Goal: Task Accomplishment & Management: Manage account settings

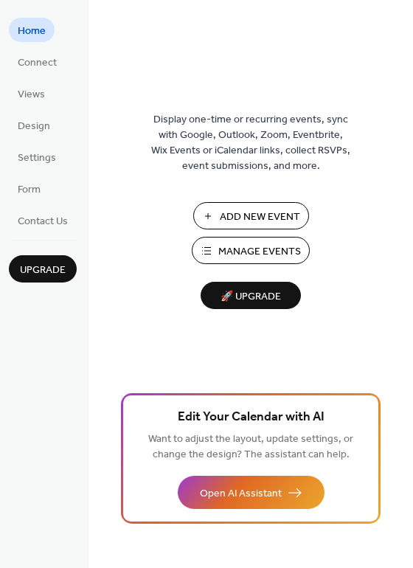
click at [39, 75] on ul "Home Connect Views Design Settings Form Contact Us" at bounding box center [43, 125] width 68 height 215
click at [40, 69] on span "Connect" at bounding box center [37, 62] width 39 height 15
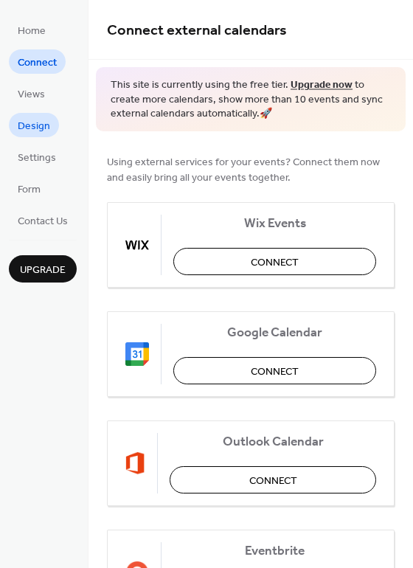
click at [54, 128] on link "Design" at bounding box center [34, 125] width 50 height 24
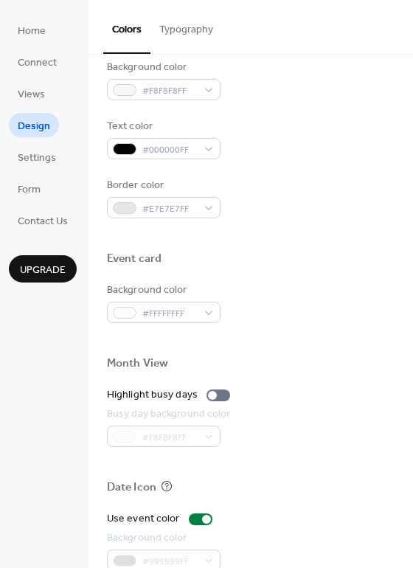
scroll to position [632, 0]
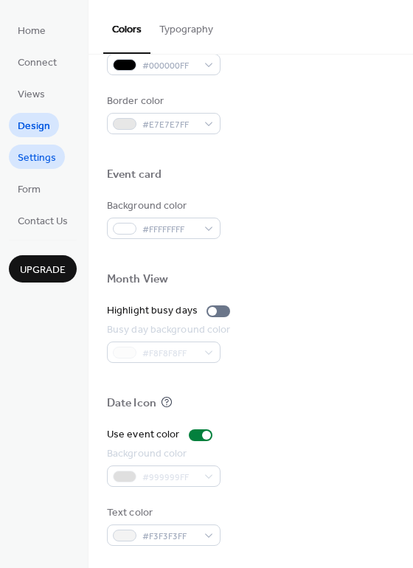
click at [50, 154] on span "Settings" at bounding box center [37, 158] width 38 height 15
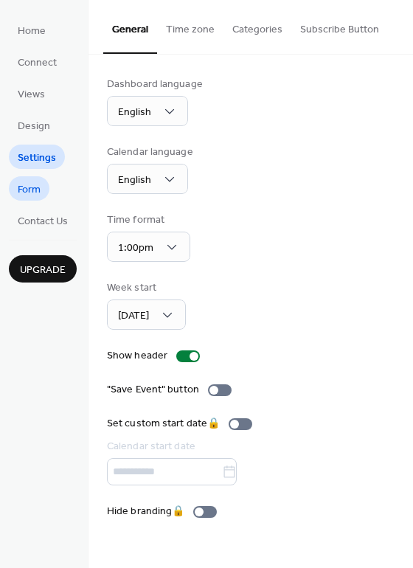
click at [21, 178] on link "Form" at bounding box center [29, 188] width 41 height 24
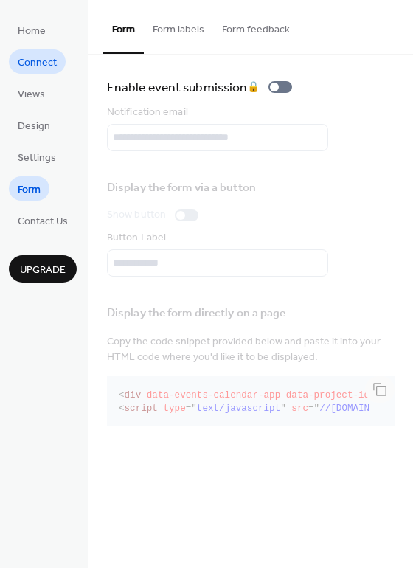
click at [44, 63] on span "Connect" at bounding box center [37, 62] width 39 height 15
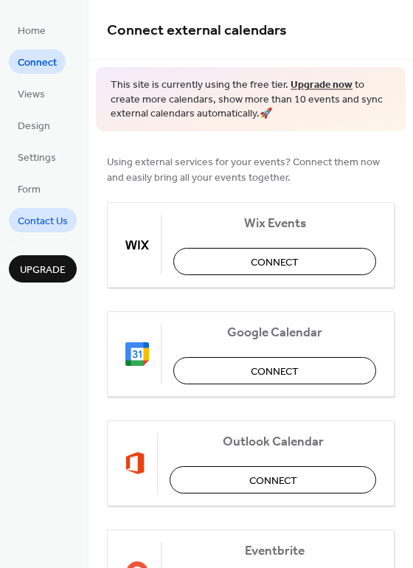
click at [59, 219] on span "Contact Us" at bounding box center [43, 221] width 50 height 15
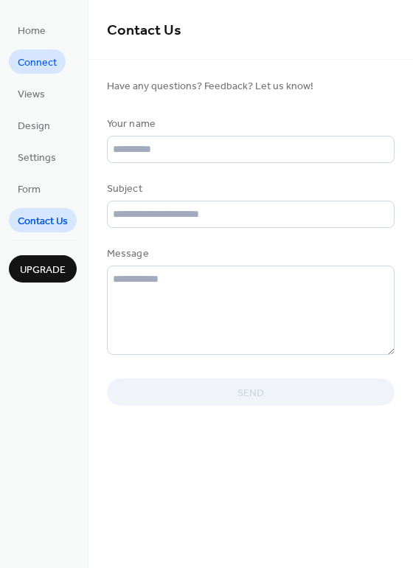
click at [35, 69] on span "Connect" at bounding box center [37, 62] width 39 height 15
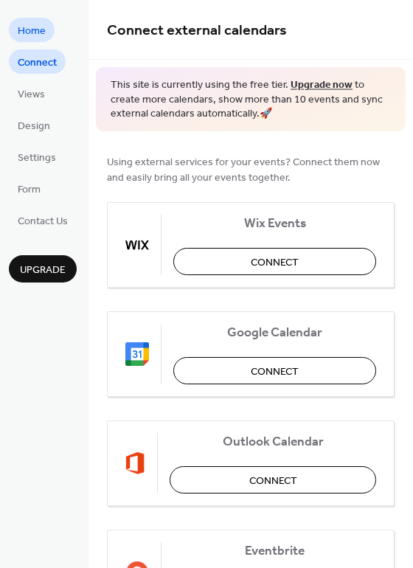
click at [46, 33] on link "Home" at bounding box center [32, 30] width 46 height 24
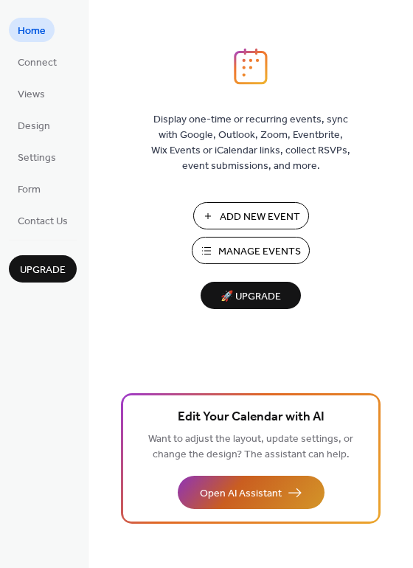
click at [279, 486] on span "Open AI Assistant" at bounding box center [241, 493] width 82 height 15
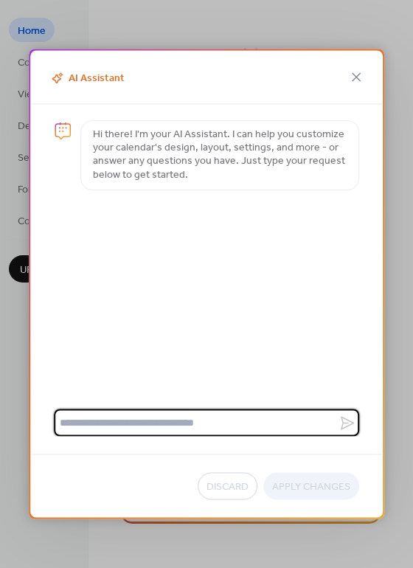
click at [211, 421] on textarea at bounding box center [196, 422] width 285 height 27
type textarea "*"
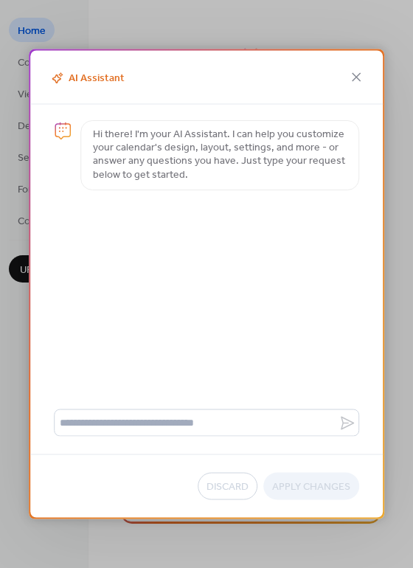
click at [352, 75] on icon at bounding box center [357, 78] width 18 height 18
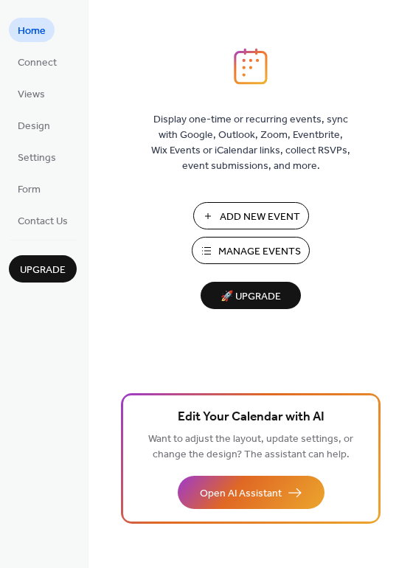
click at [212, 245] on button "Manage Events" at bounding box center [251, 250] width 118 height 27
click at [47, 134] on span "Design" at bounding box center [34, 126] width 32 height 15
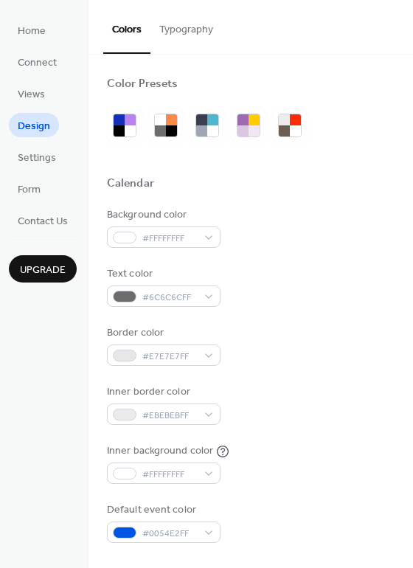
click at [162, 30] on button "Typography" at bounding box center [187, 26] width 72 height 52
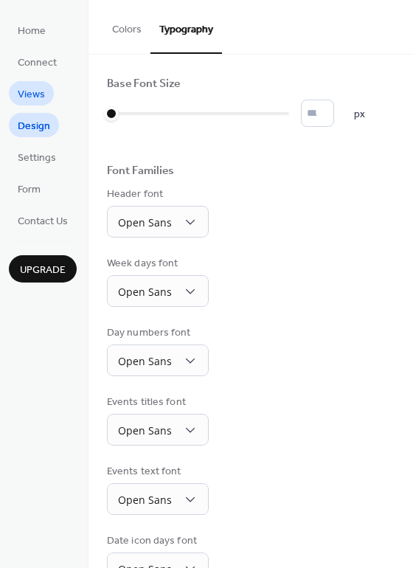
click at [30, 87] on span "Views" at bounding box center [31, 94] width 27 height 15
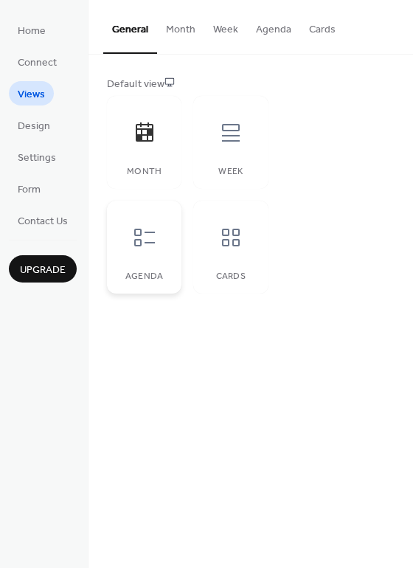
click at [159, 235] on div at bounding box center [144, 237] width 44 height 44
click at [277, 44] on button "Agenda" at bounding box center [273, 26] width 53 height 52
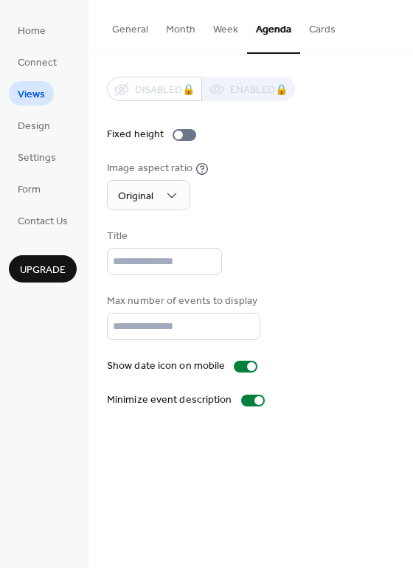
click at [150, 39] on button "General" at bounding box center [130, 26] width 54 height 52
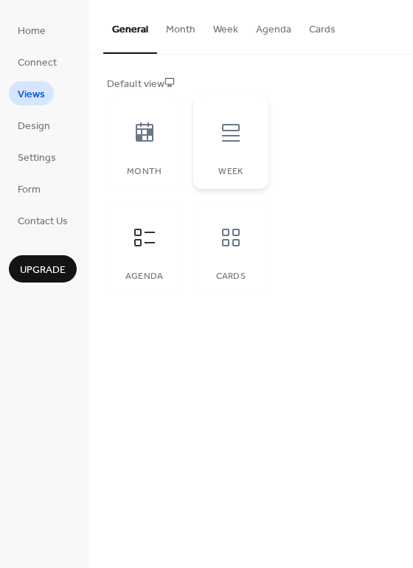
click at [225, 146] on div at bounding box center [231, 133] width 44 height 44
click at [139, 230] on icon at bounding box center [144, 238] width 21 height 18
click at [209, 255] on div at bounding box center [231, 237] width 44 height 44
click at [40, 71] on span "Connect" at bounding box center [37, 62] width 39 height 15
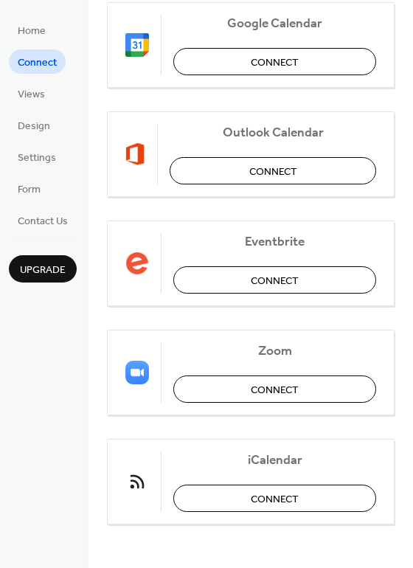
scroll to position [310, 0]
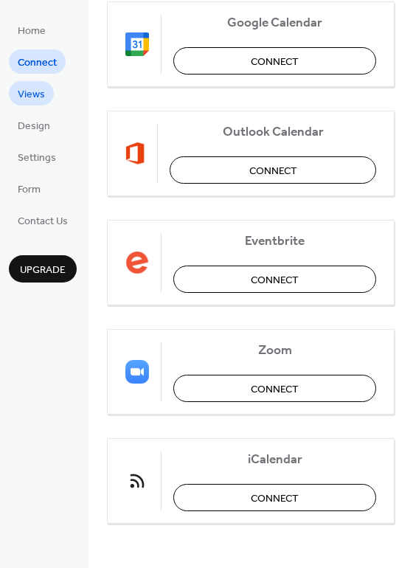
click at [35, 97] on span "Views" at bounding box center [31, 94] width 27 height 15
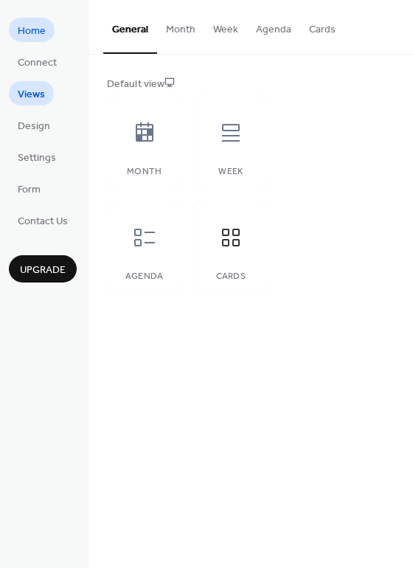
click at [40, 37] on span "Home" at bounding box center [32, 31] width 28 height 15
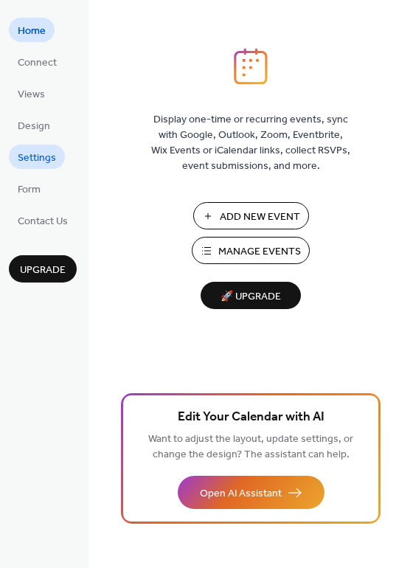
click at [35, 156] on span "Settings" at bounding box center [37, 158] width 38 height 15
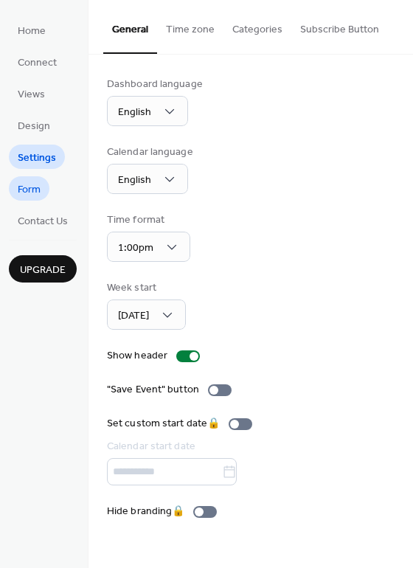
click at [35, 182] on span "Form" at bounding box center [29, 189] width 23 height 15
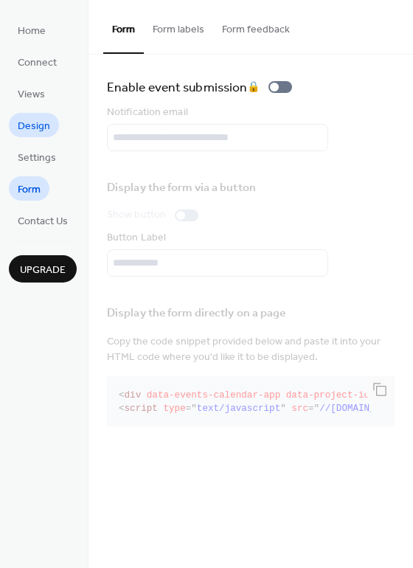
click at [38, 120] on span "Design" at bounding box center [34, 126] width 32 height 15
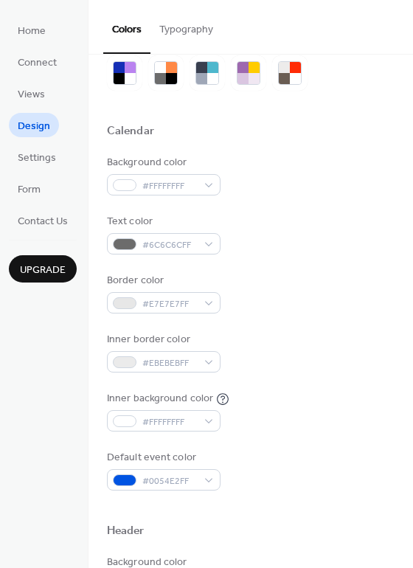
scroll to position [41, 0]
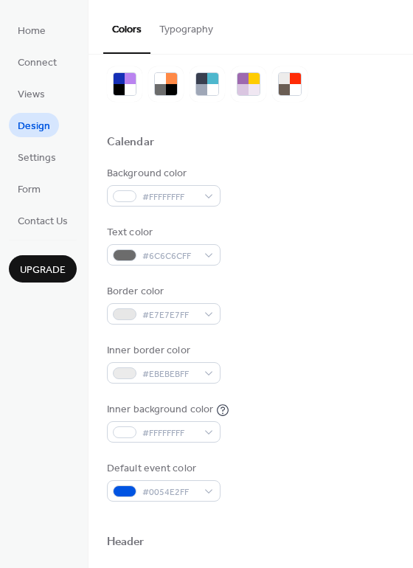
click at [47, 177] on li "Form" at bounding box center [29, 188] width 41 height 24
click at [47, 161] on span "Settings" at bounding box center [37, 158] width 38 height 15
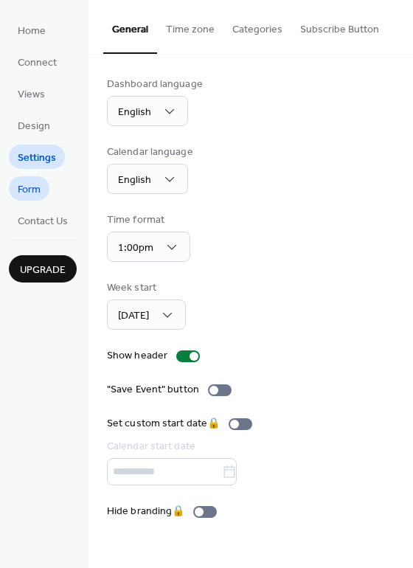
click at [21, 185] on span "Form" at bounding box center [29, 189] width 23 height 15
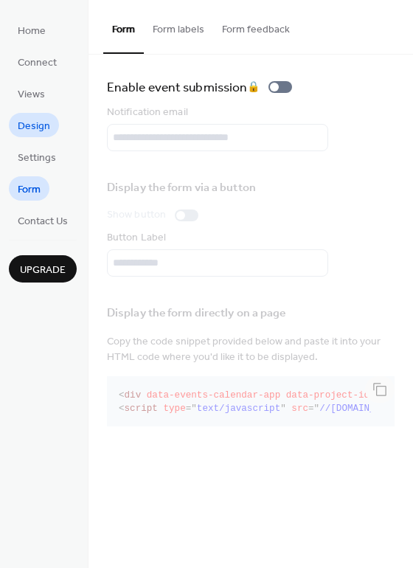
click at [32, 127] on span "Design" at bounding box center [34, 126] width 32 height 15
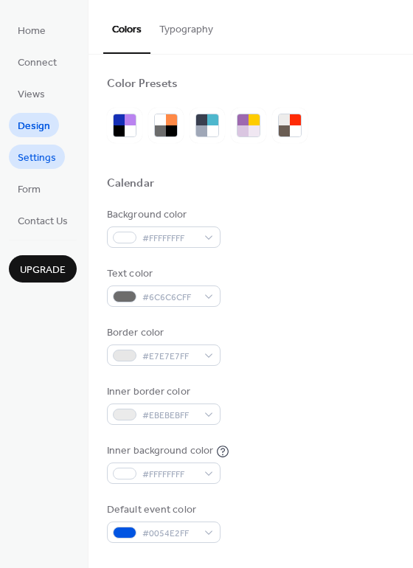
click at [41, 166] on span "Settings" at bounding box center [37, 158] width 38 height 15
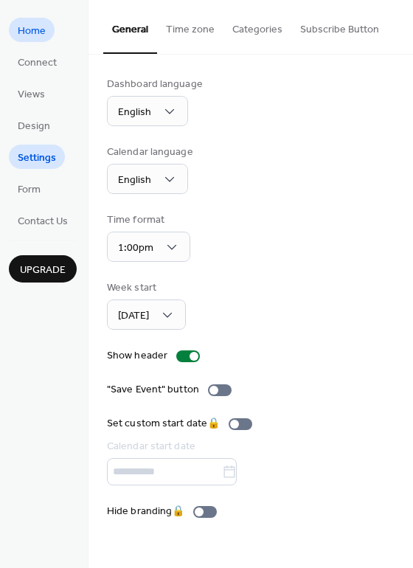
click at [24, 34] on span "Home" at bounding box center [32, 31] width 28 height 15
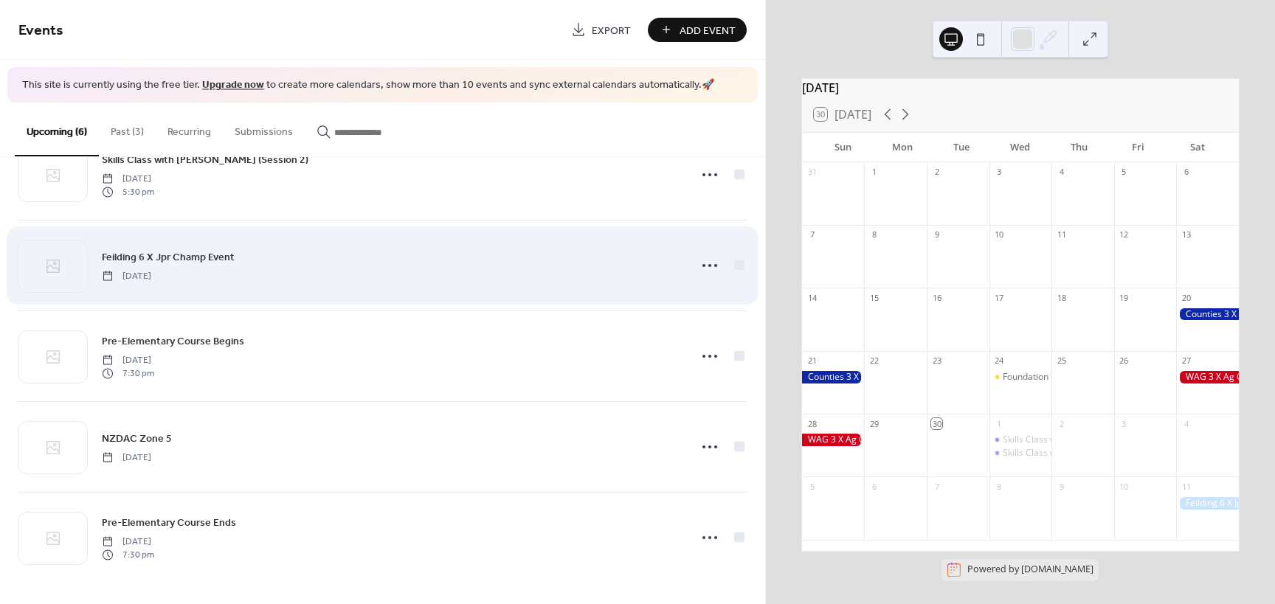
scroll to position [141, 0]
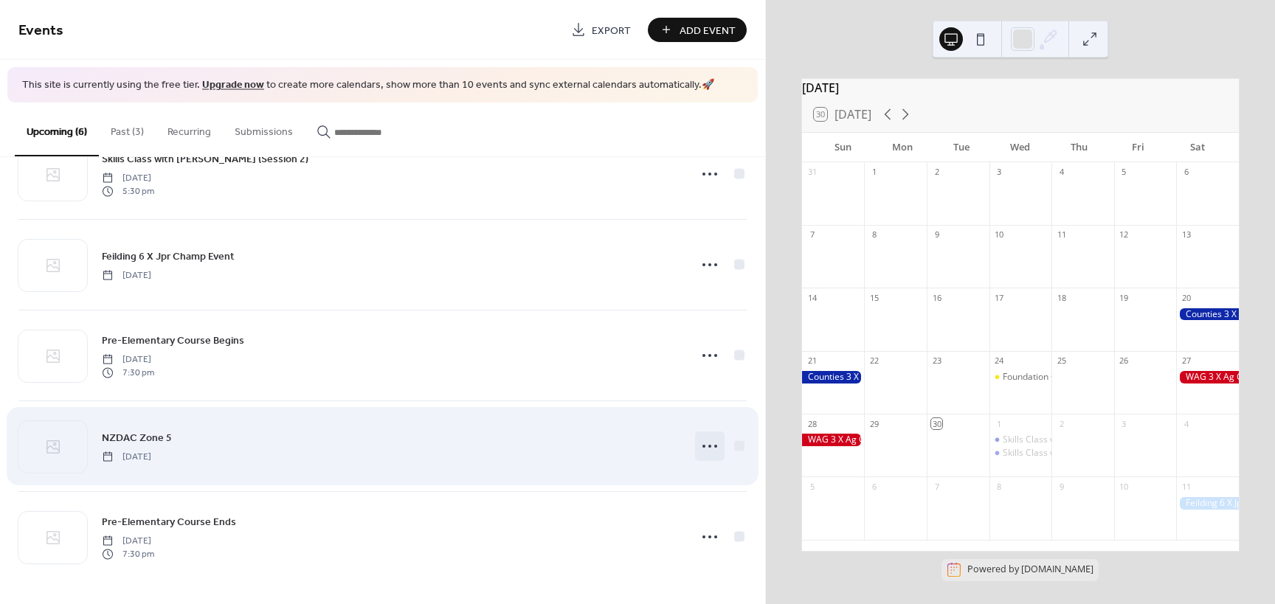
click at [708, 449] on icon at bounding box center [710, 447] width 24 height 24
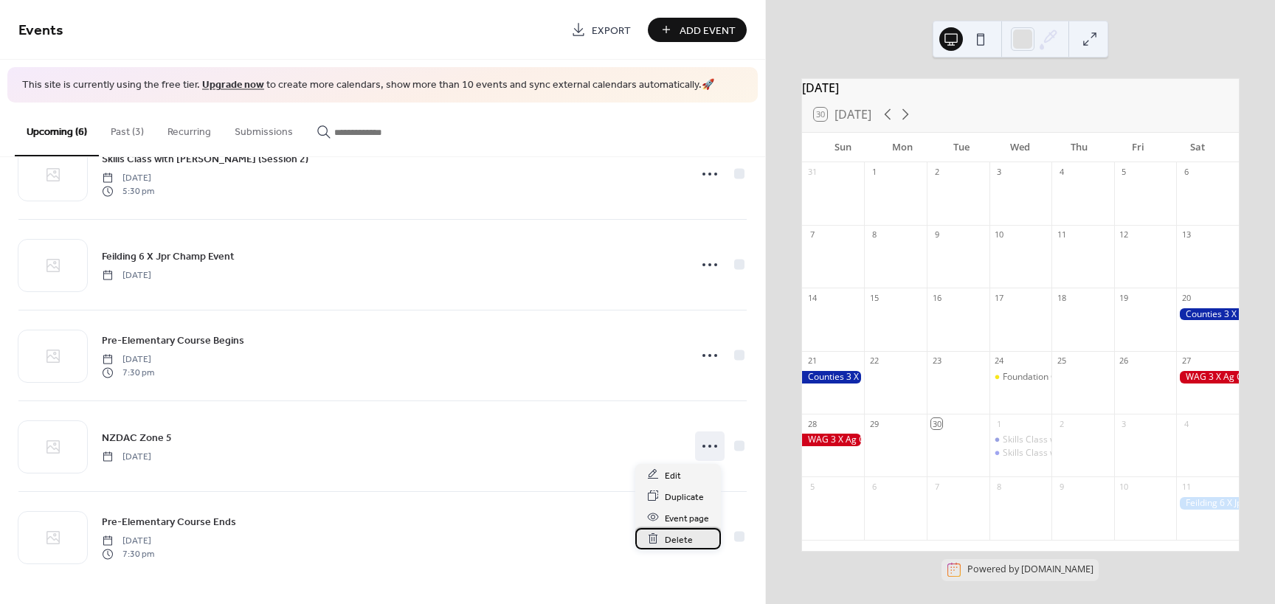
click at [677, 544] on span "Delete" at bounding box center [679, 539] width 28 height 15
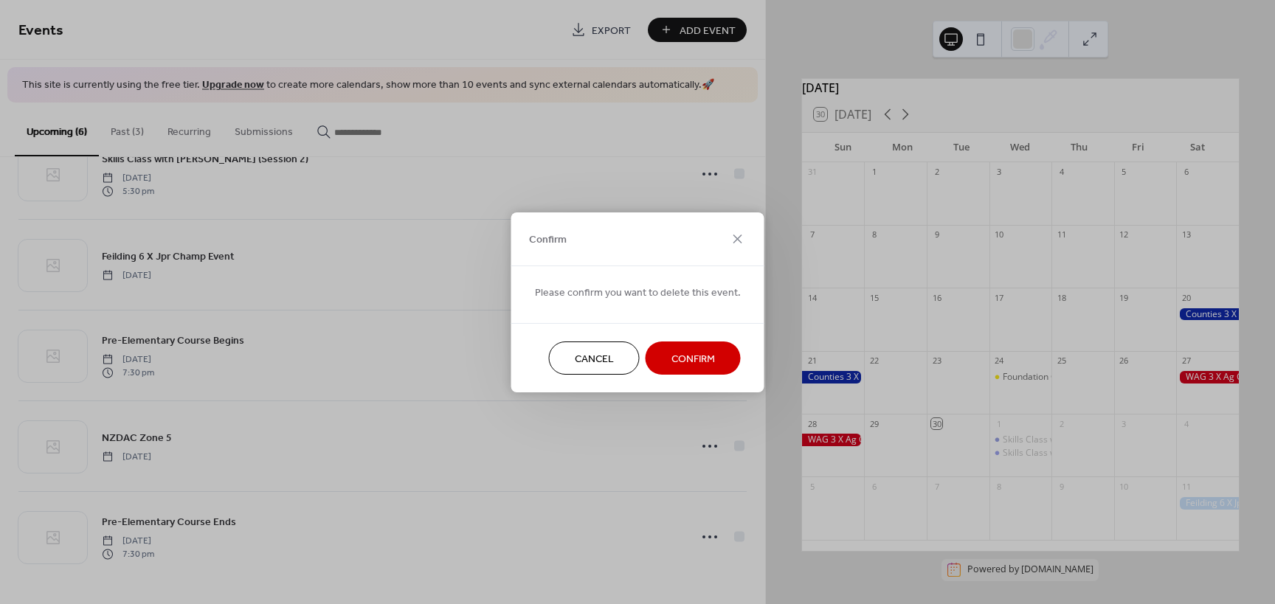
click at [703, 345] on button "Confirm" at bounding box center [693, 358] width 95 height 33
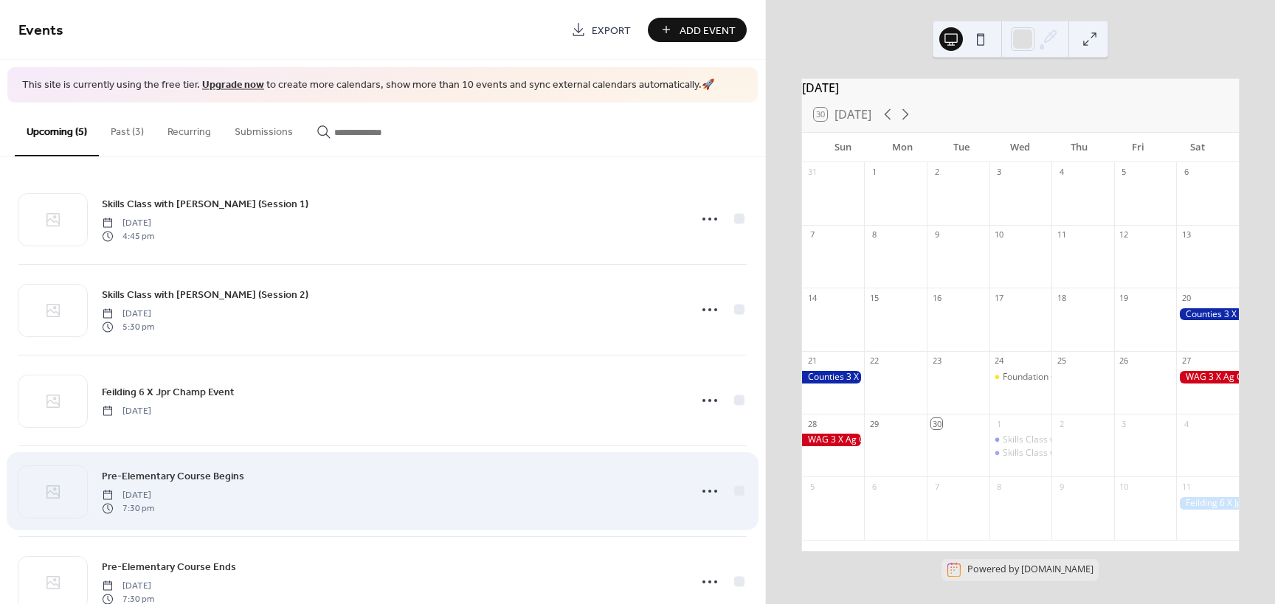
scroll to position [0, 0]
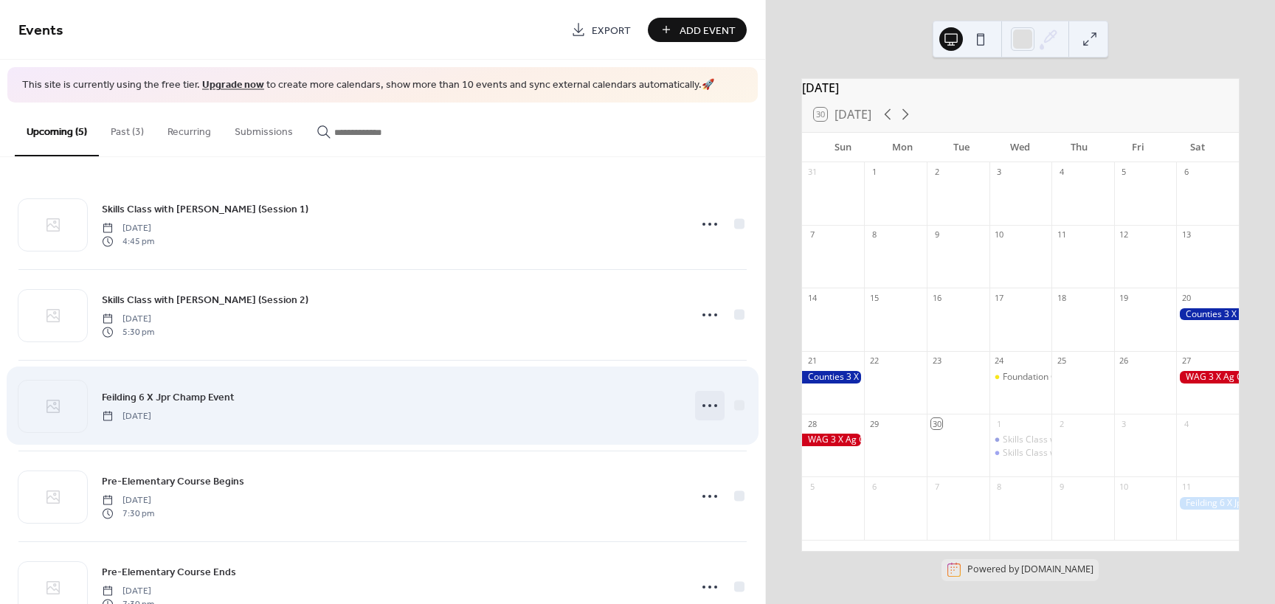
click at [713, 409] on icon at bounding box center [710, 406] width 24 height 24
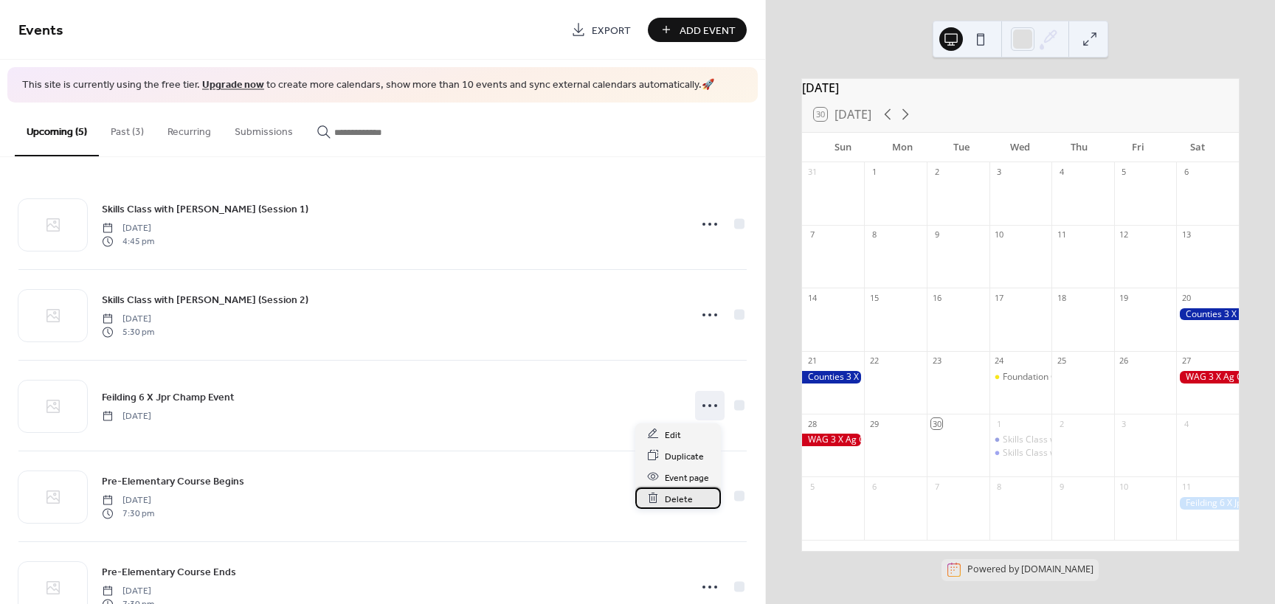
click at [686, 499] on span "Delete" at bounding box center [679, 498] width 28 height 15
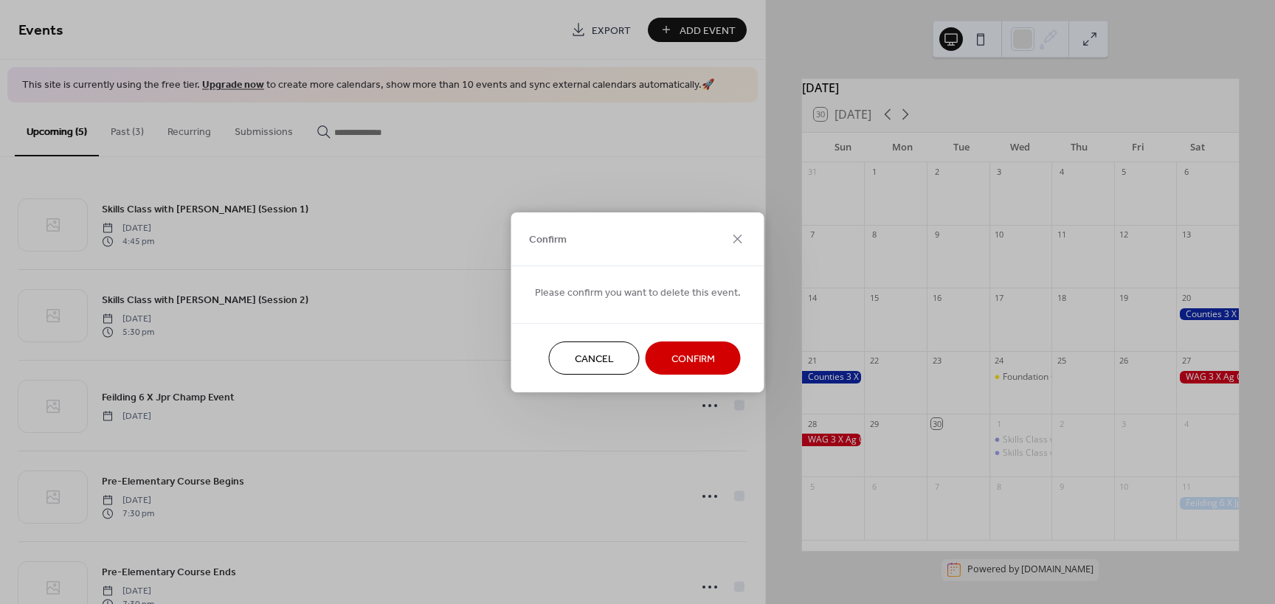
click at [688, 355] on span "Confirm" at bounding box center [693, 358] width 44 height 15
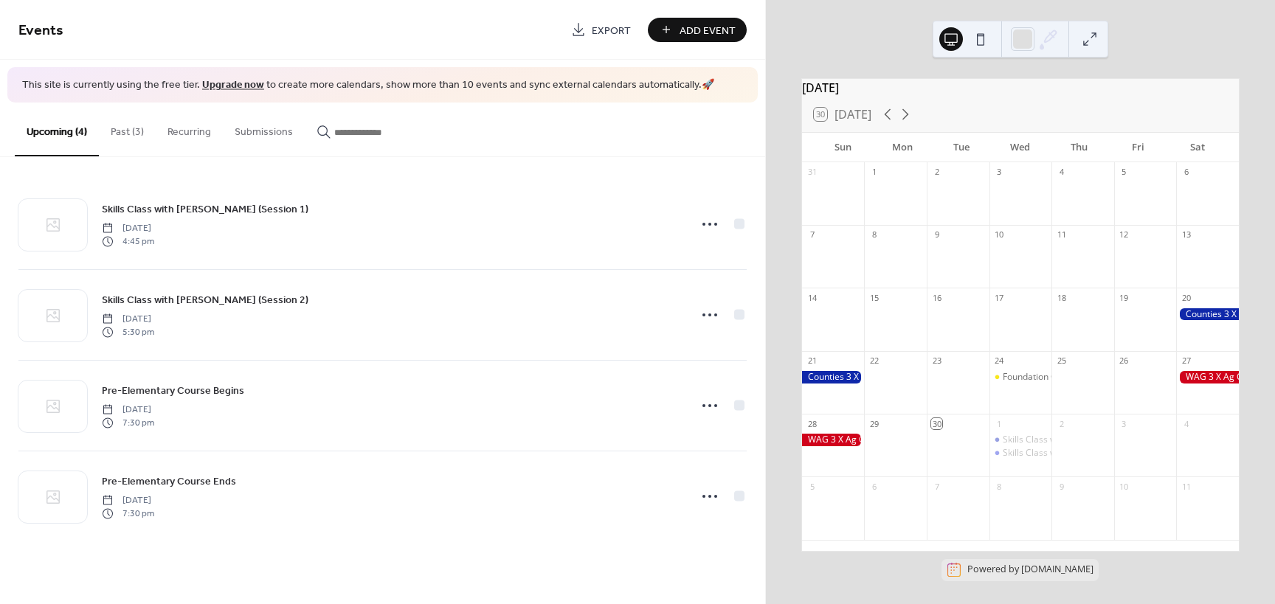
click at [139, 139] on button "Past (3)" at bounding box center [127, 129] width 57 height 52
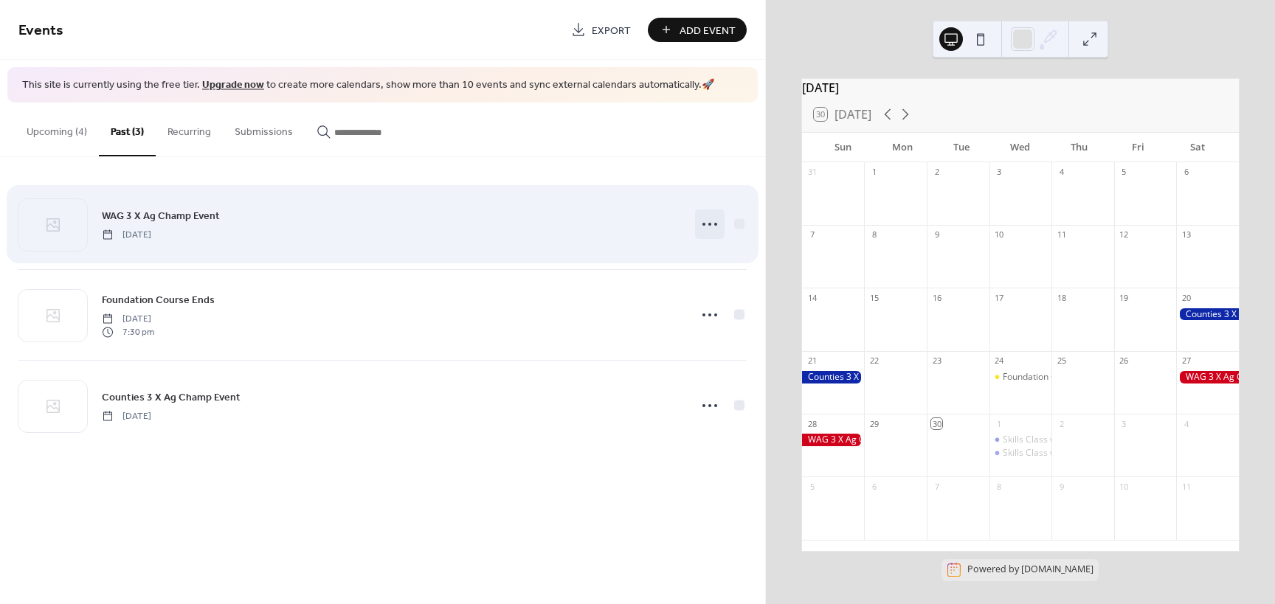
click at [710, 224] on icon at bounding box center [710, 224] width 24 height 24
click at [739, 221] on div at bounding box center [739, 223] width 10 height 10
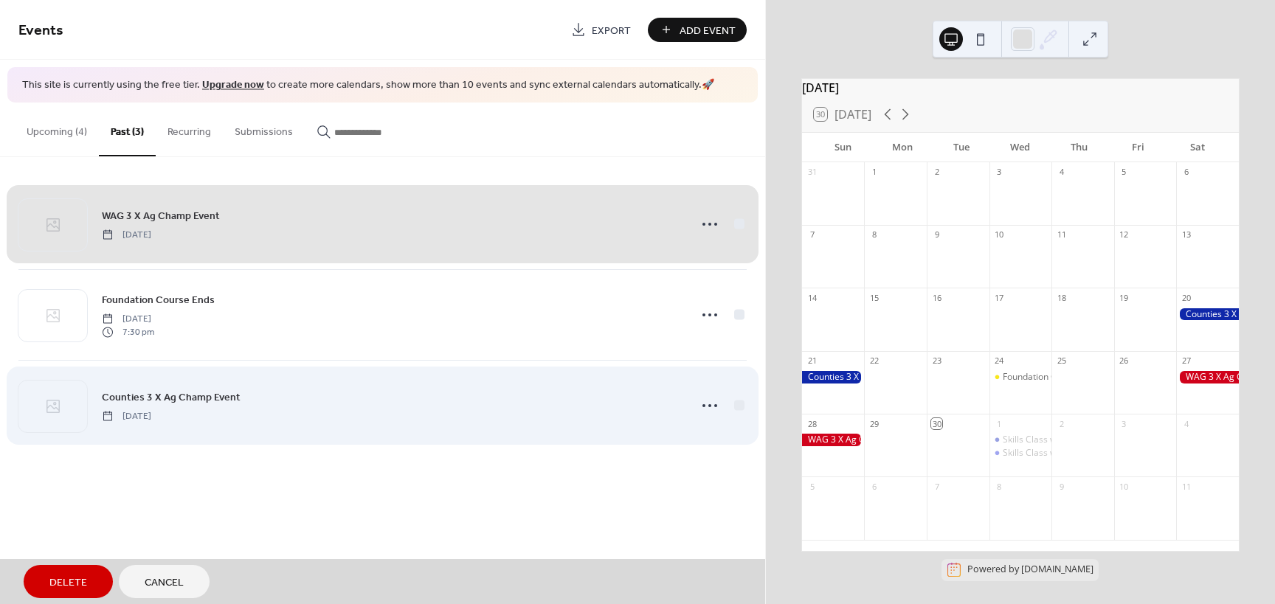
click at [738, 401] on div "Counties 3 X Ag Champ Event Saturday, September 20, 2025" at bounding box center [382, 405] width 728 height 91
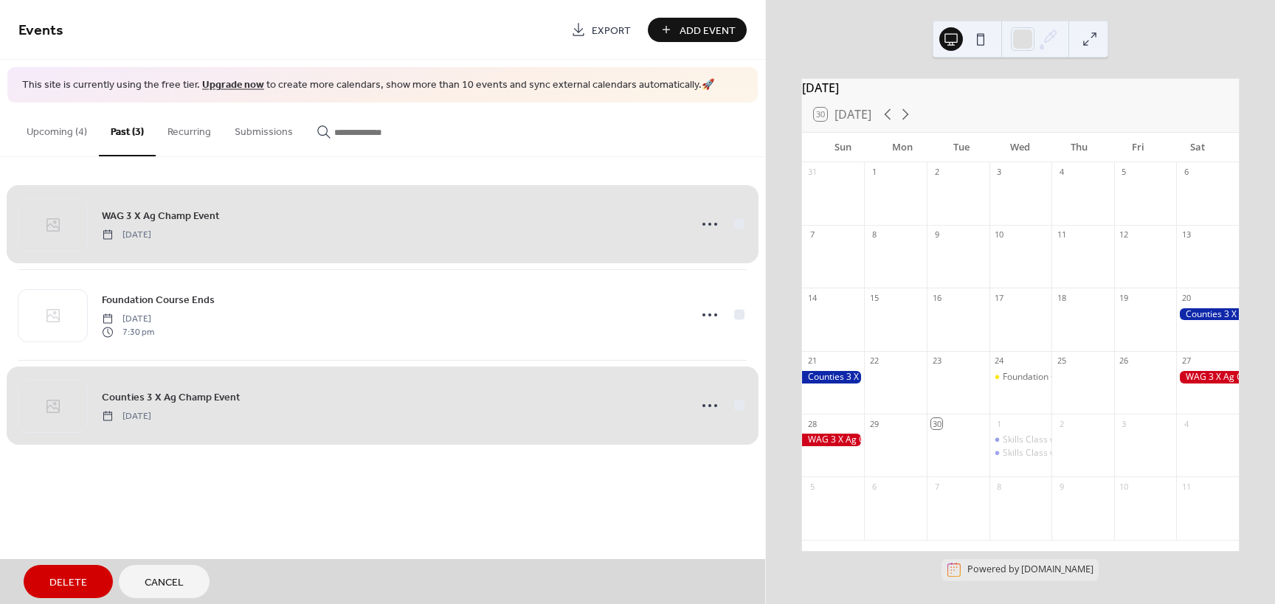
click at [66, 581] on span "Delete" at bounding box center [68, 583] width 38 height 15
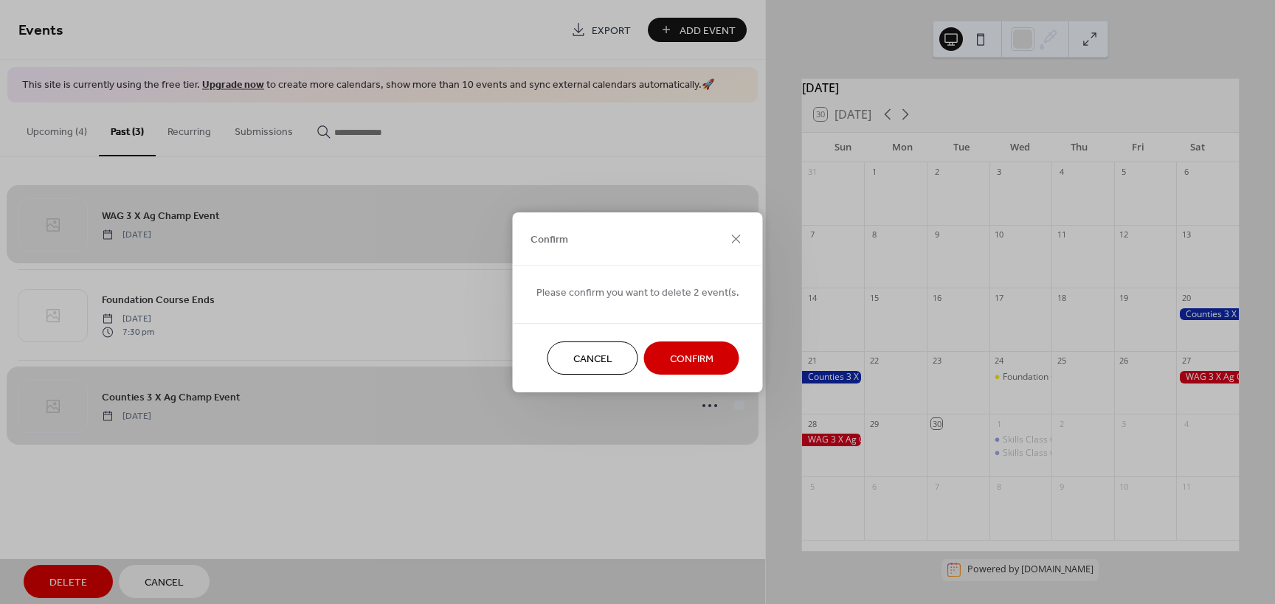
click at [673, 356] on span "Confirm" at bounding box center [692, 358] width 44 height 15
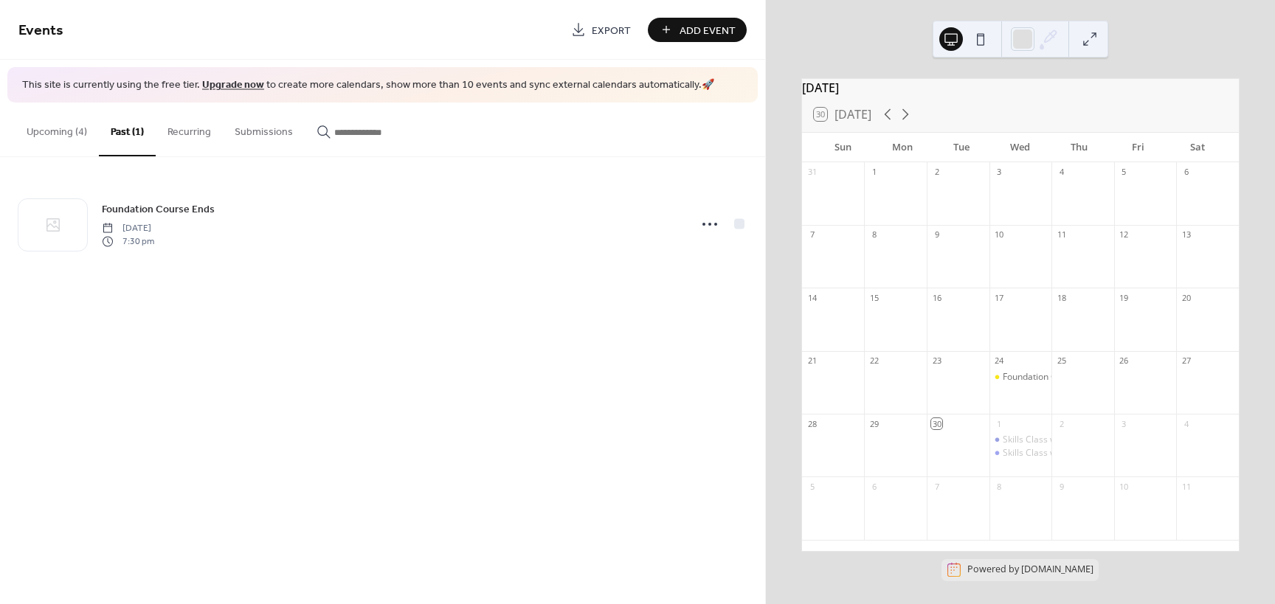
click at [52, 138] on button "Upcoming (4)" at bounding box center [57, 129] width 84 height 52
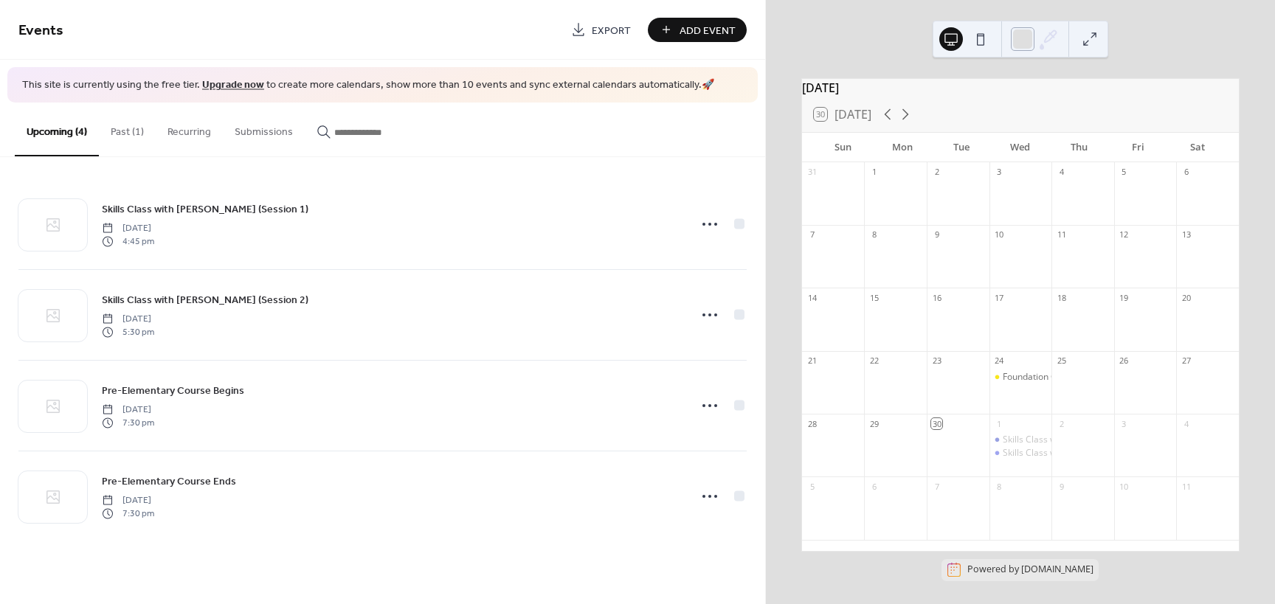
click at [1026, 39] on div at bounding box center [1023, 39] width 24 height 24
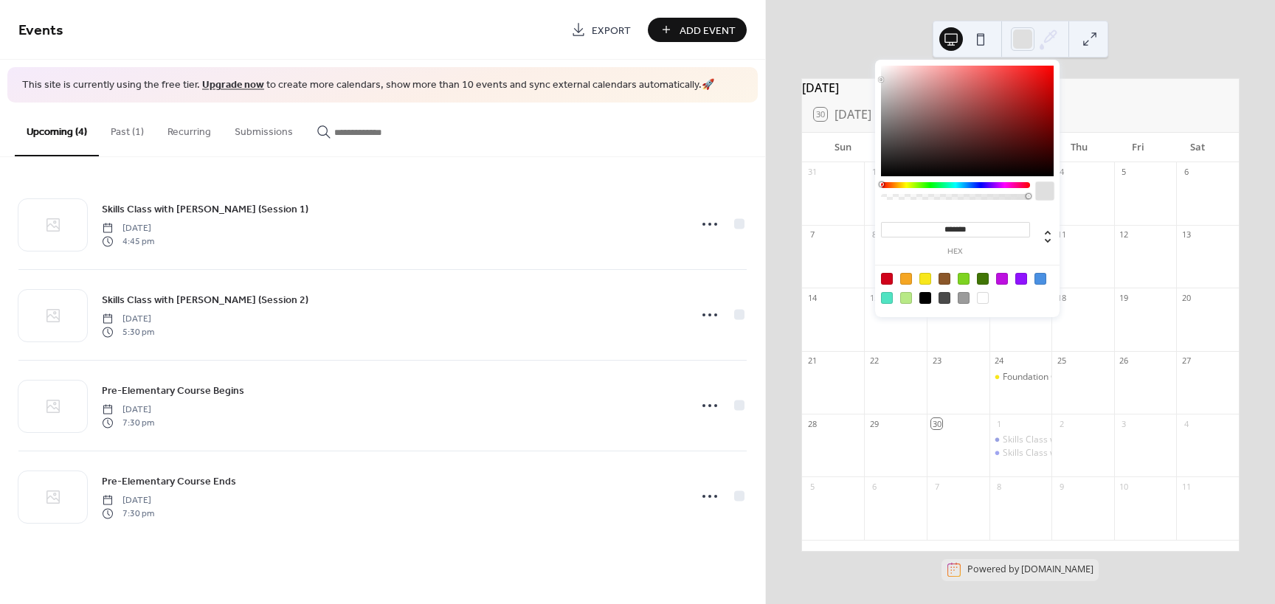
click at [975, 187] on div at bounding box center [955, 185] width 149 height 6
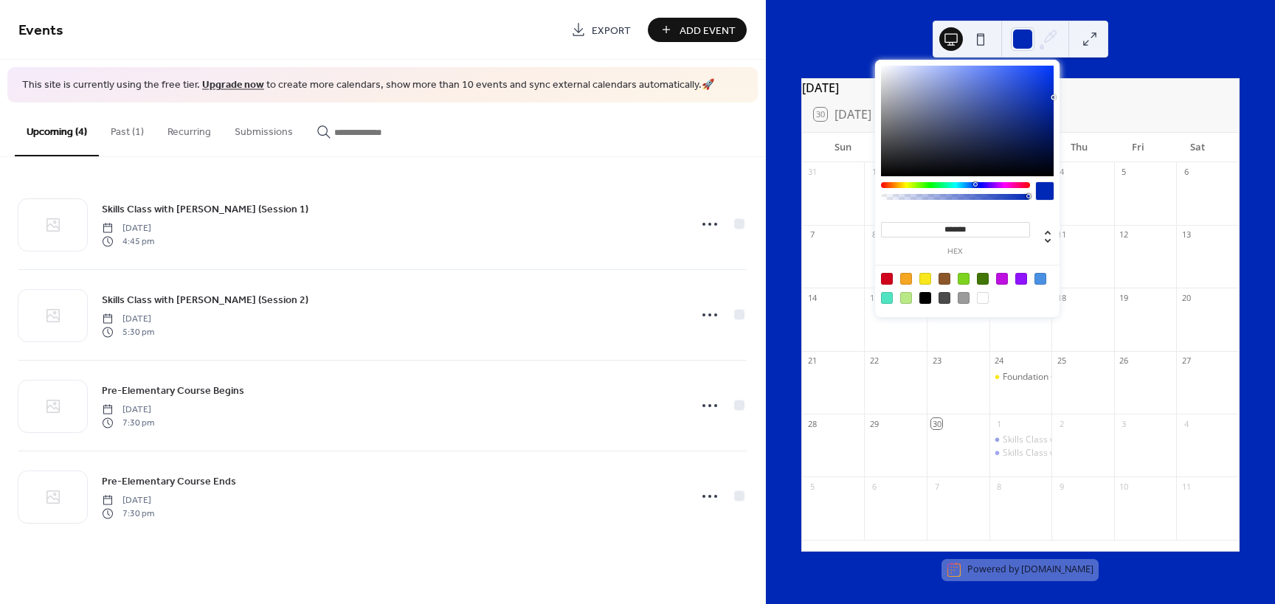
type input "*******"
drag, startPoint x: 1035, startPoint y: 89, endPoint x: 1085, endPoint y: 100, distance: 50.7
click at [1085, 100] on body "Events Export Add Event This site is currently using the free tier. Upgrade now…" at bounding box center [637, 302] width 1275 height 604
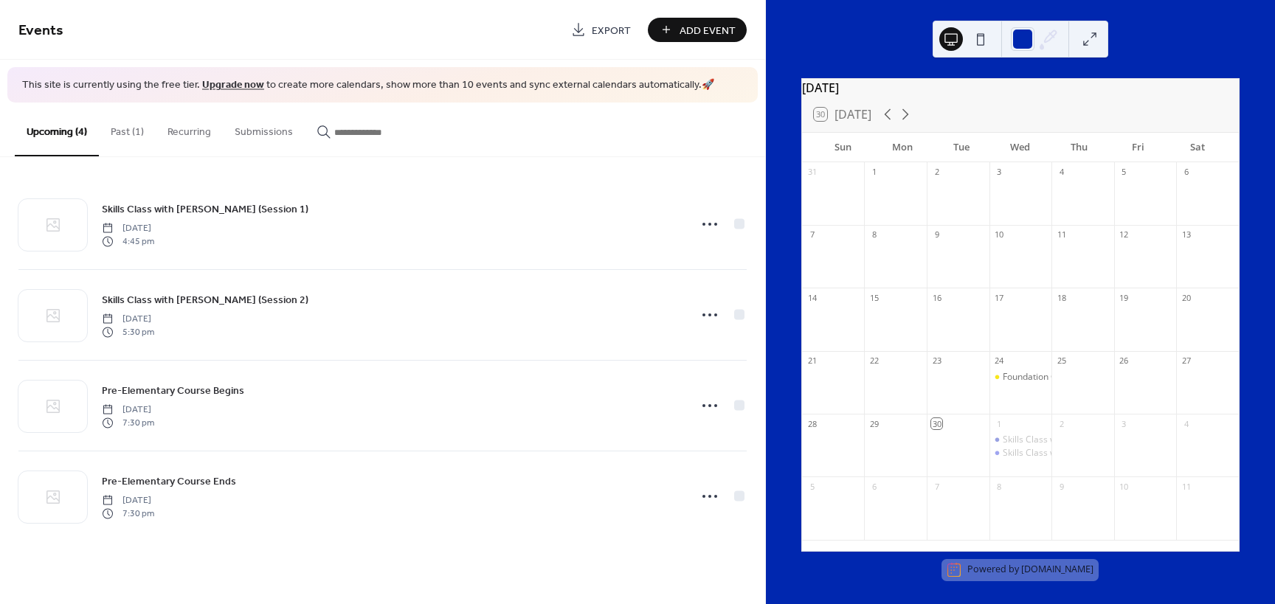
click at [981, 45] on button at bounding box center [981, 39] width 24 height 24
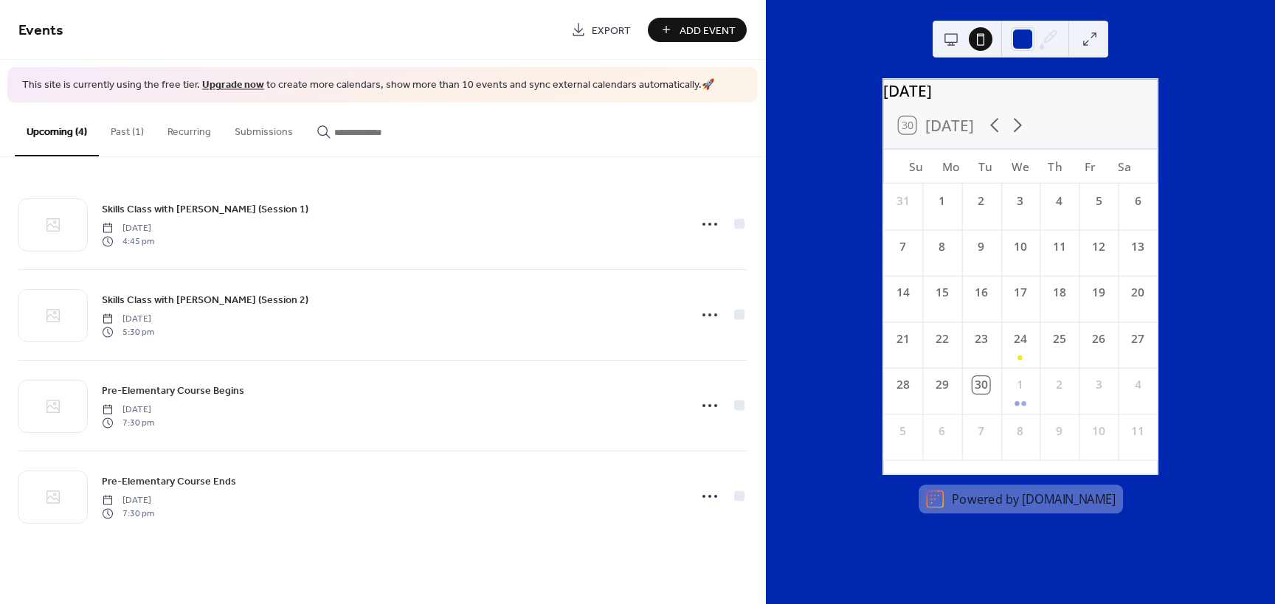
click at [955, 44] on button at bounding box center [951, 39] width 24 height 24
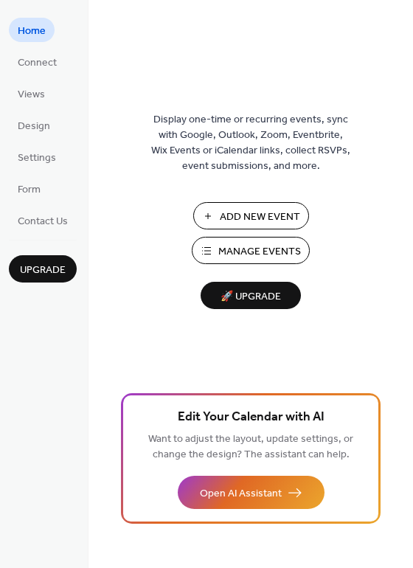
click at [236, 244] on span "Manage Events" at bounding box center [259, 251] width 83 height 15
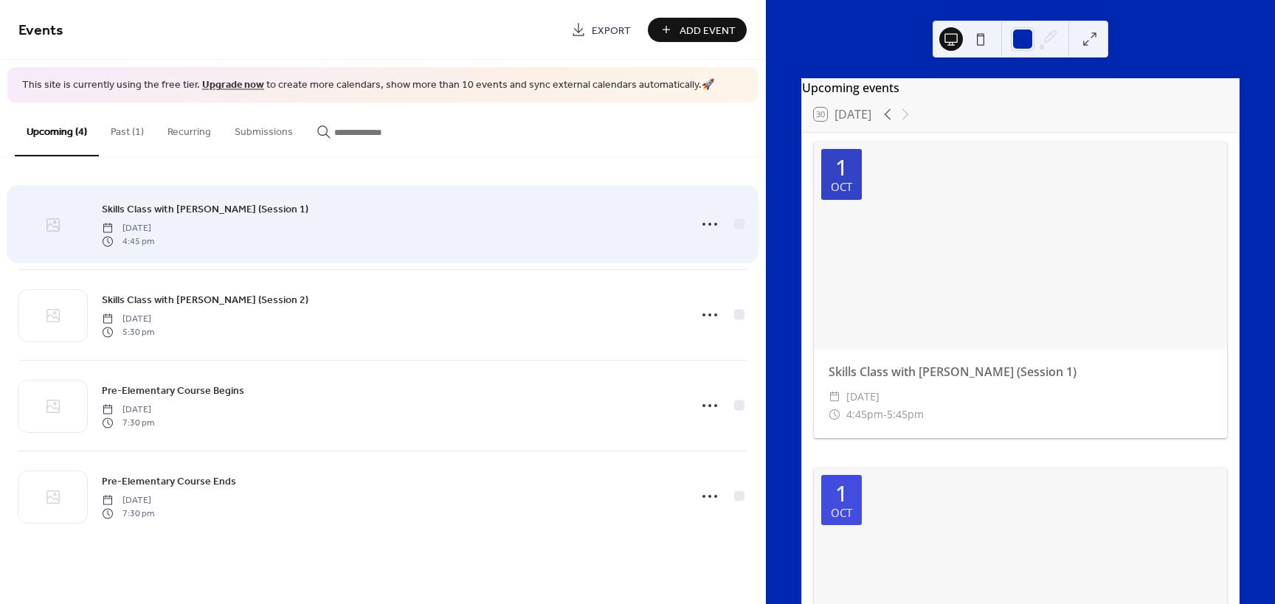
click at [49, 229] on icon at bounding box center [53, 225] width 18 height 18
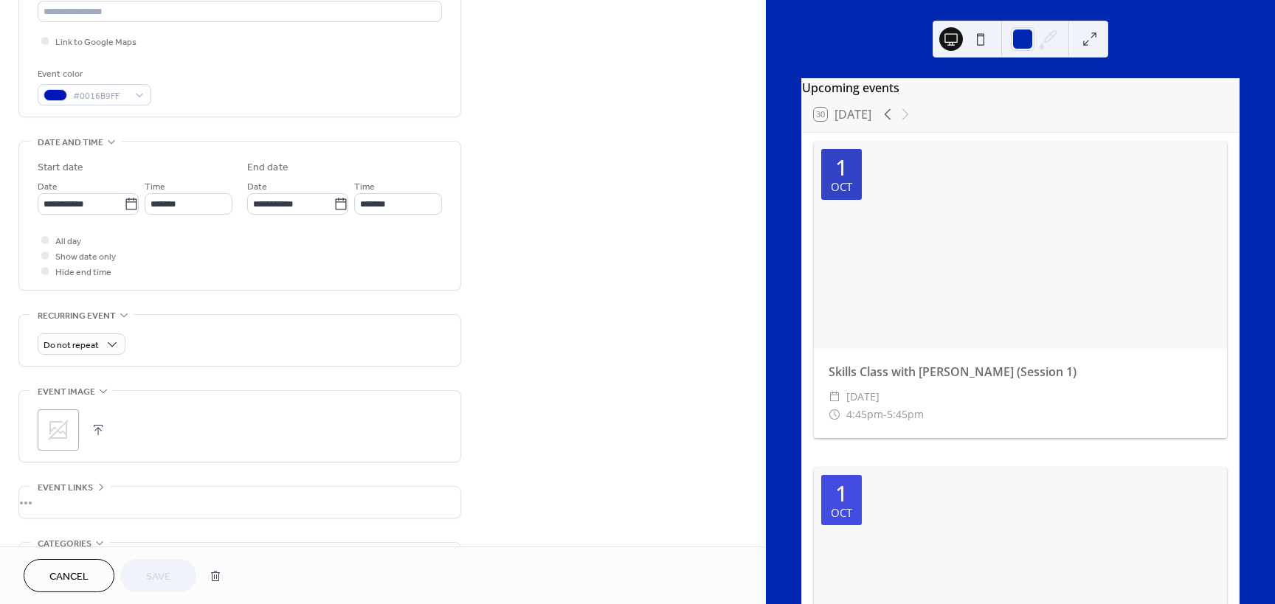
scroll to position [369, 0]
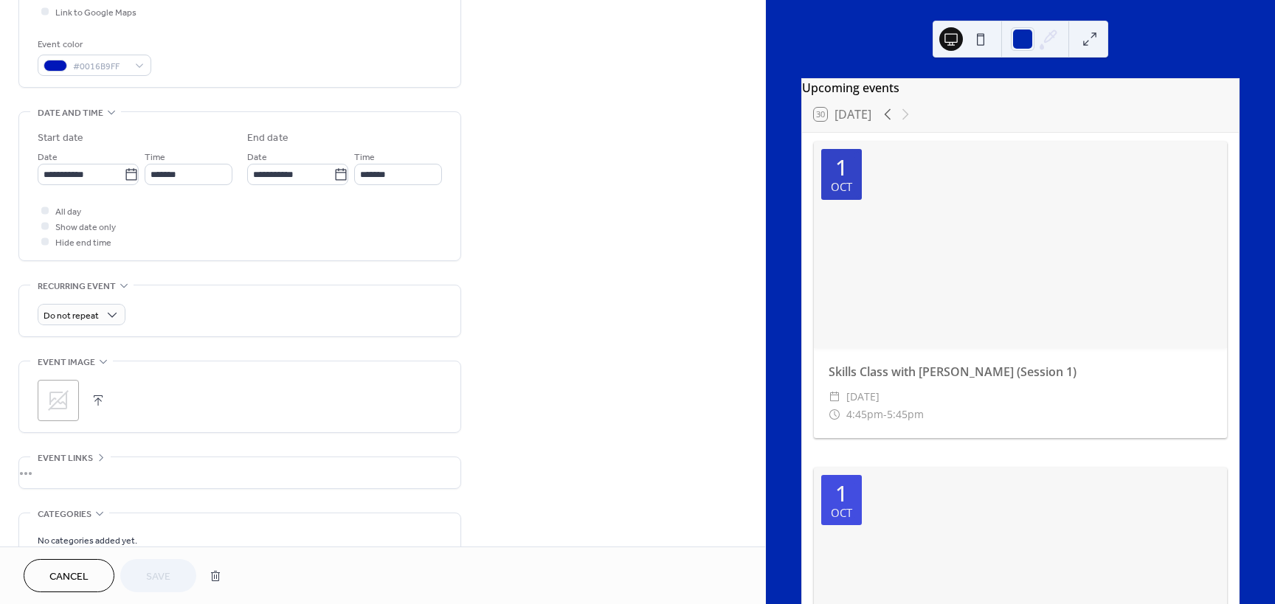
click at [63, 398] on icon at bounding box center [58, 401] width 24 height 24
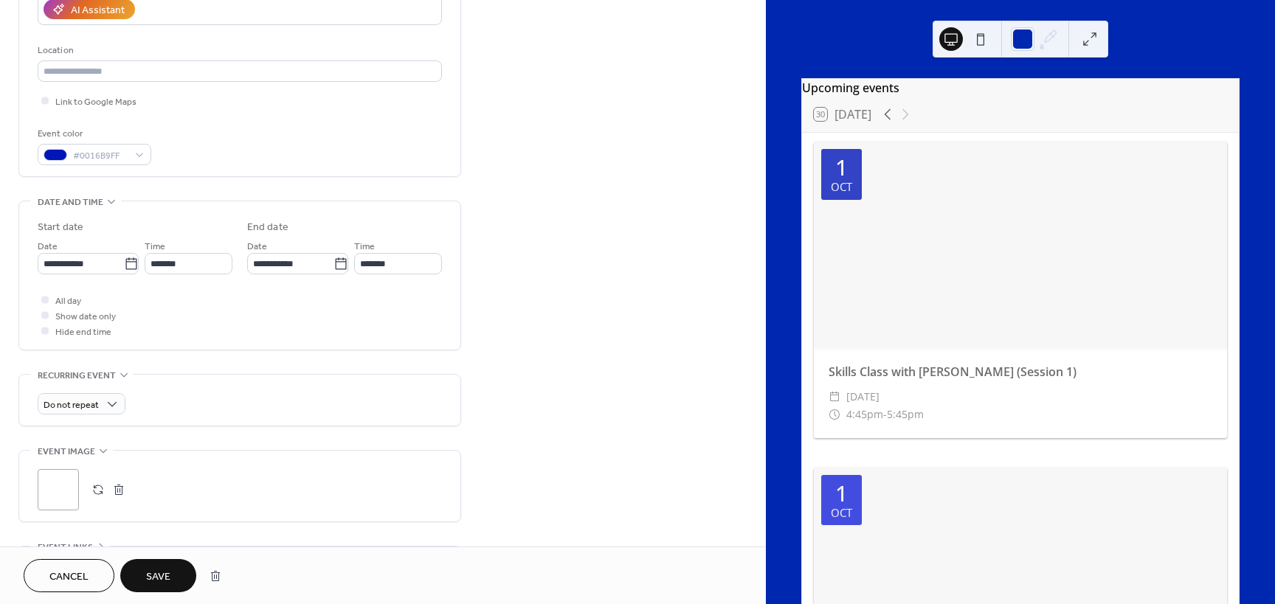
scroll to position [204, 0]
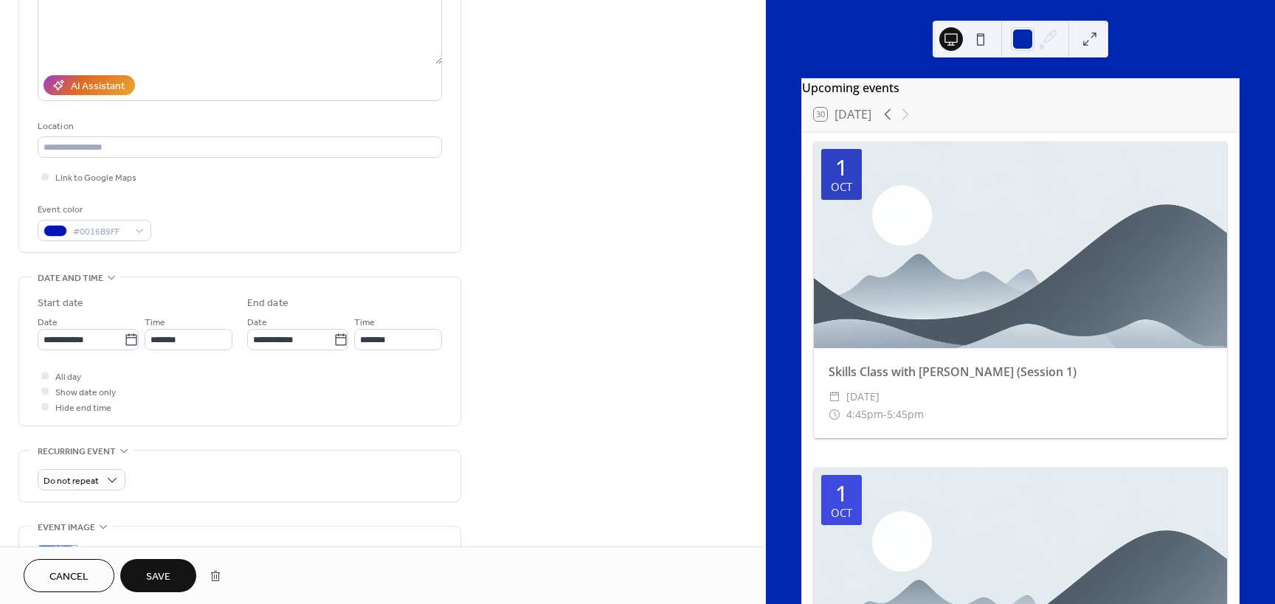
click at [166, 570] on span "Save" at bounding box center [158, 577] width 24 height 15
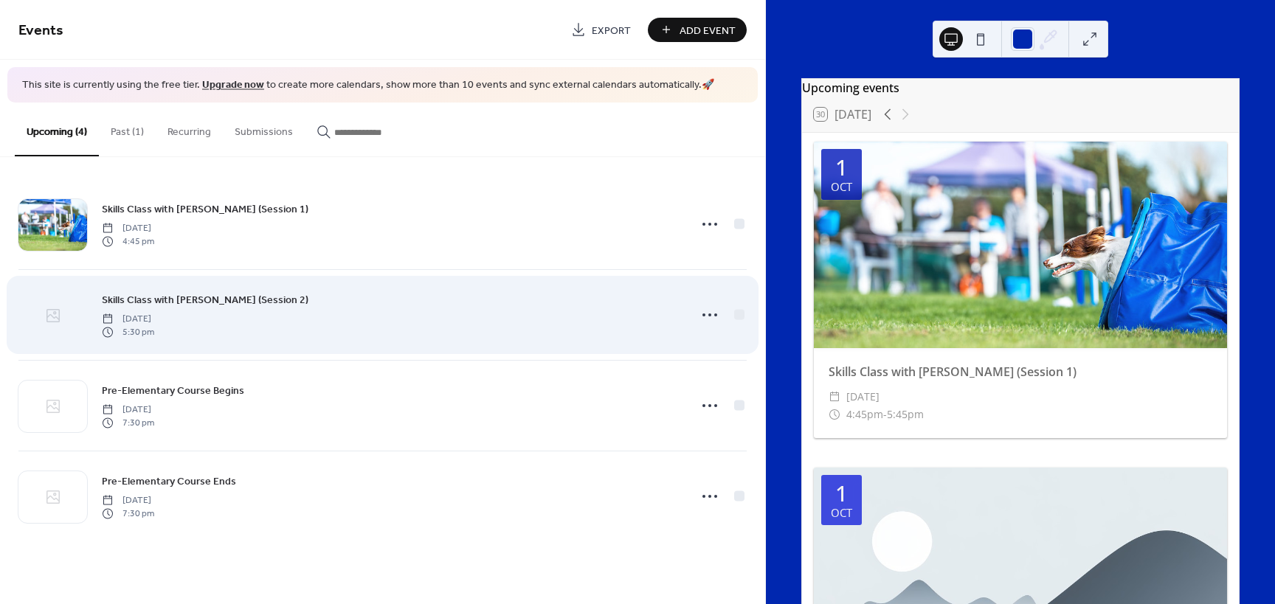
click at [61, 328] on div at bounding box center [52, 316] width 69 height 52
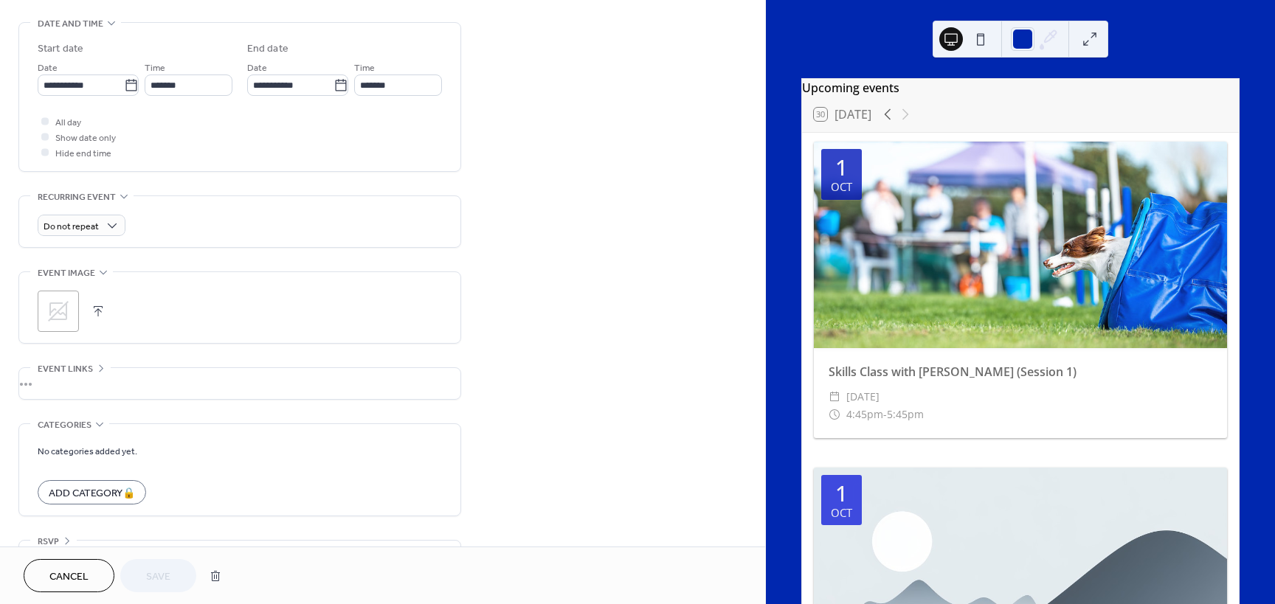
scroll to position [499, 0]
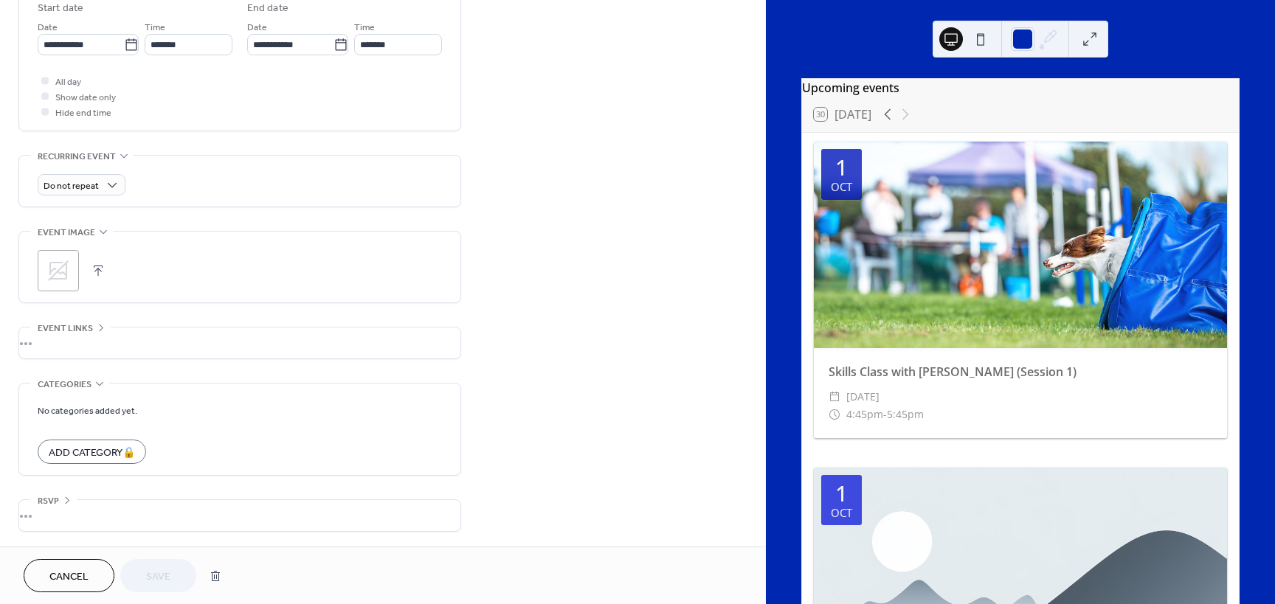
click at [63, 264] on icon at bounding box center [58, 271] width 24 height 24
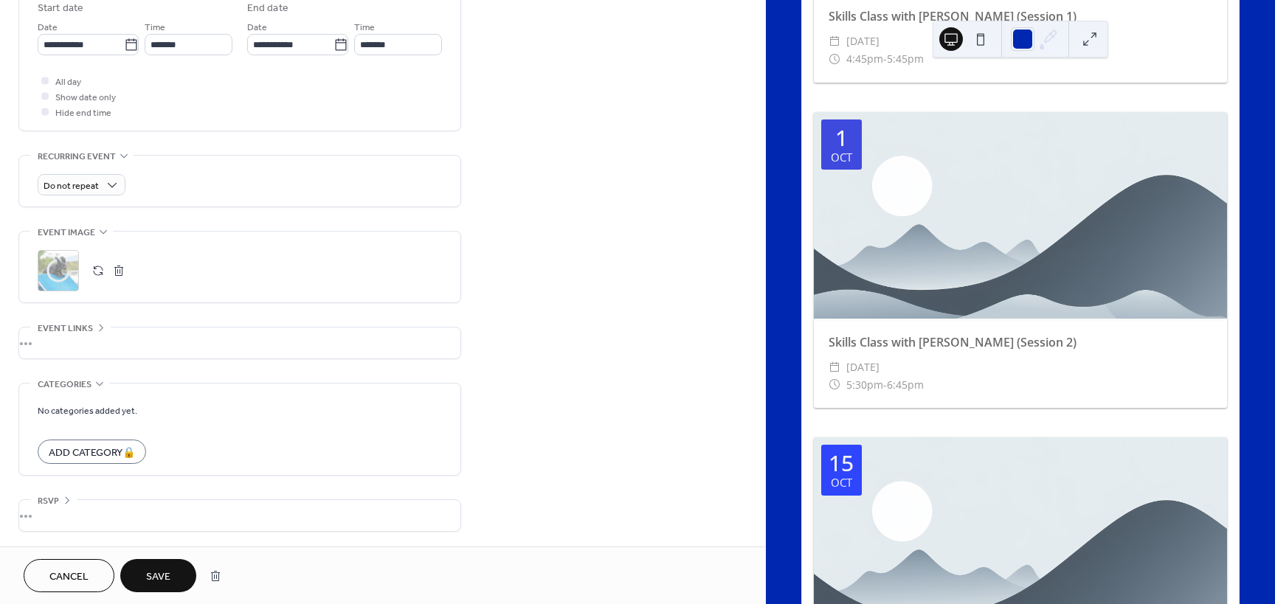
scroll to position [369, 0]
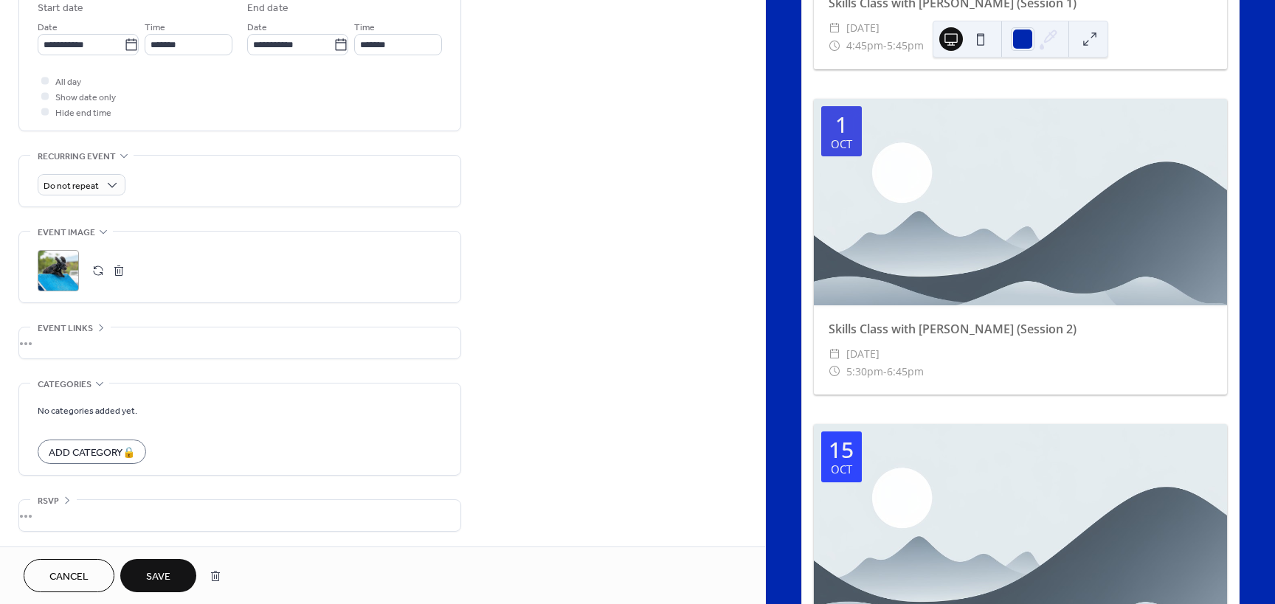
click at [153, 583] on span "Save" at bounding box center [158, 577] width 24 height 15
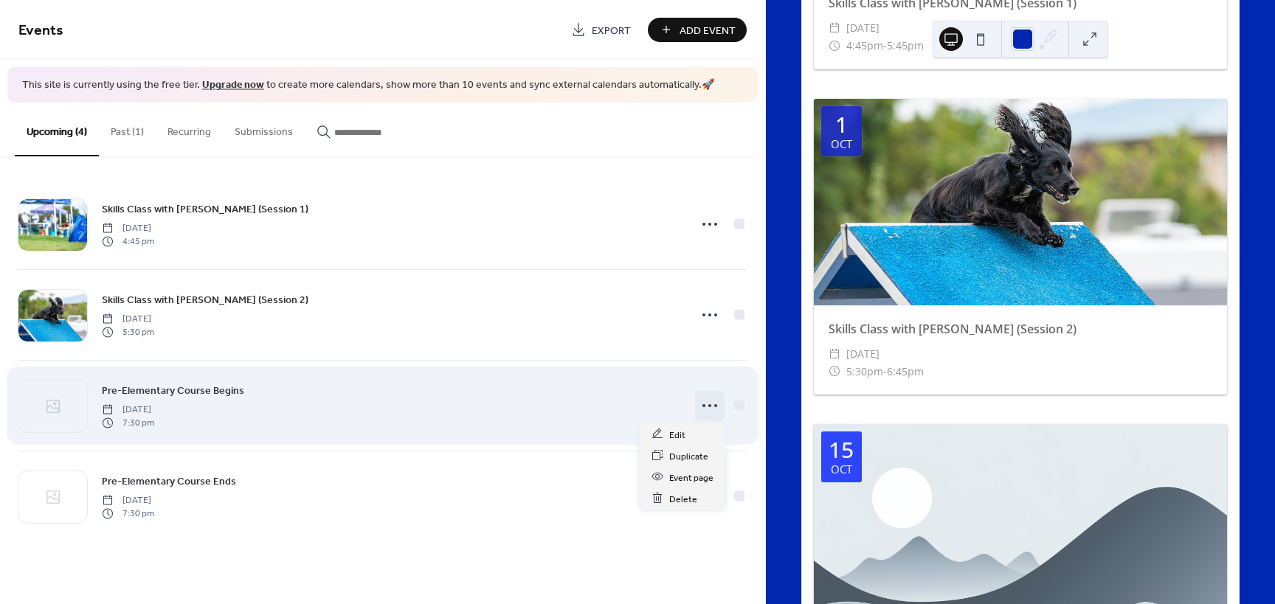
click at [713, 404] on icon at bounding box center [710, 406] width 24 height 24
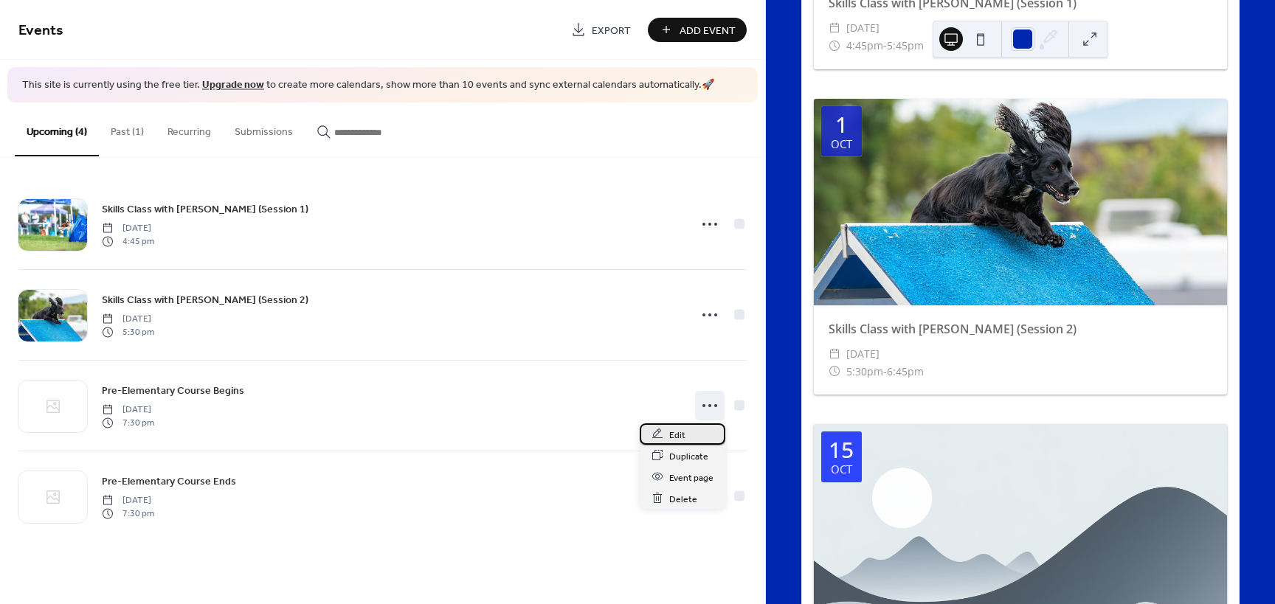
click at [699, 437] on div "Edit" at bounding box center [683, 434] width 86 height 21
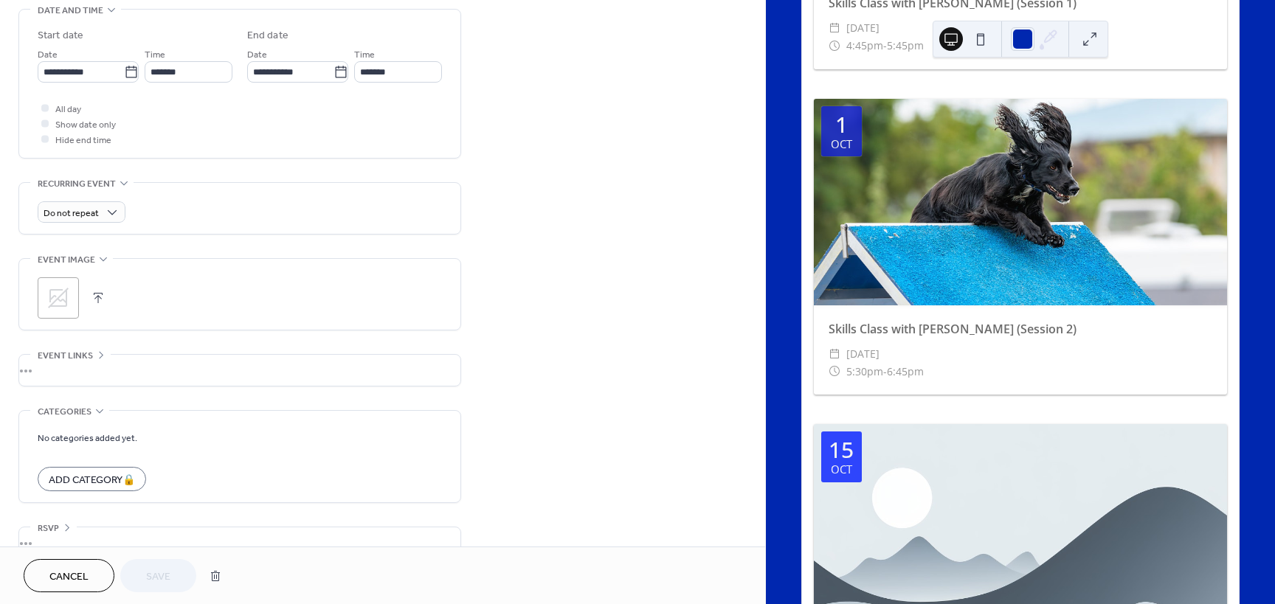
scroll to position [499, 0]
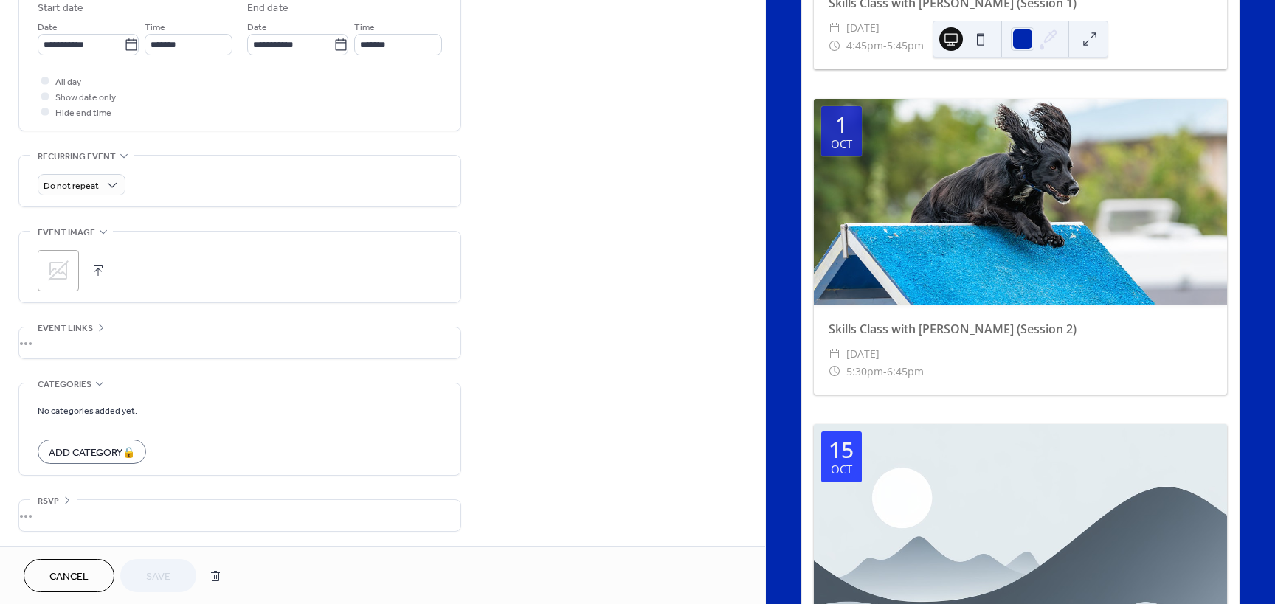
click at [66, 274] on icon at bounding box center [58, 270] width 21 height 21
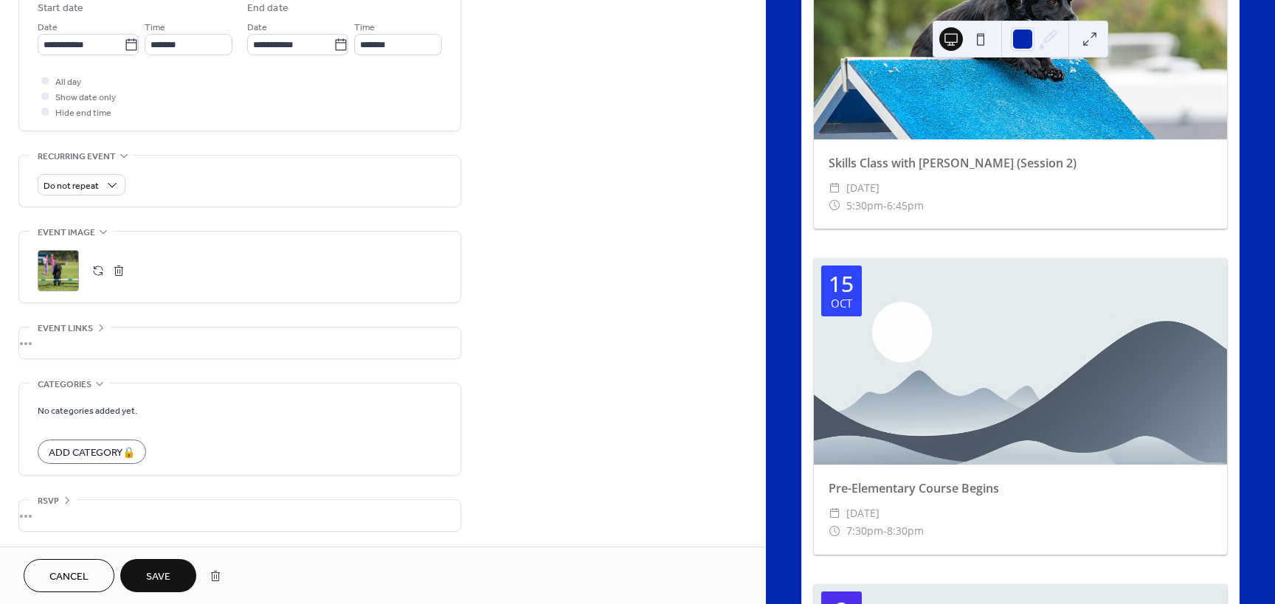
scroll to position [590, 0]
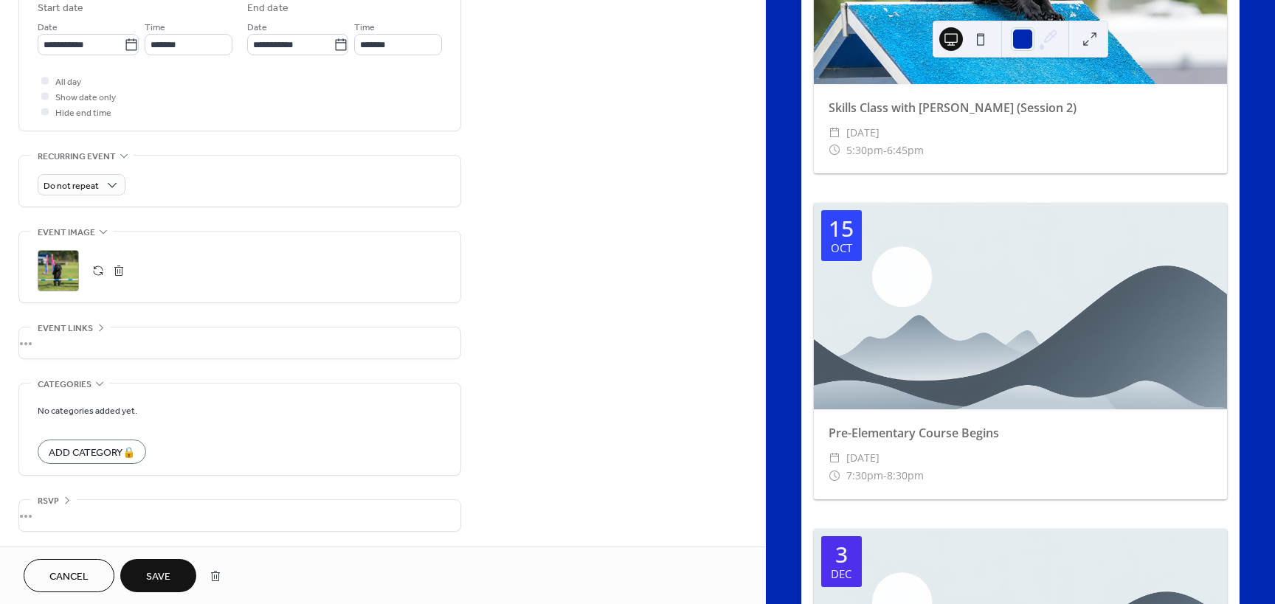
click at [156, 570] on span "Save" at bounding box center [158, 577] width 24 height 15
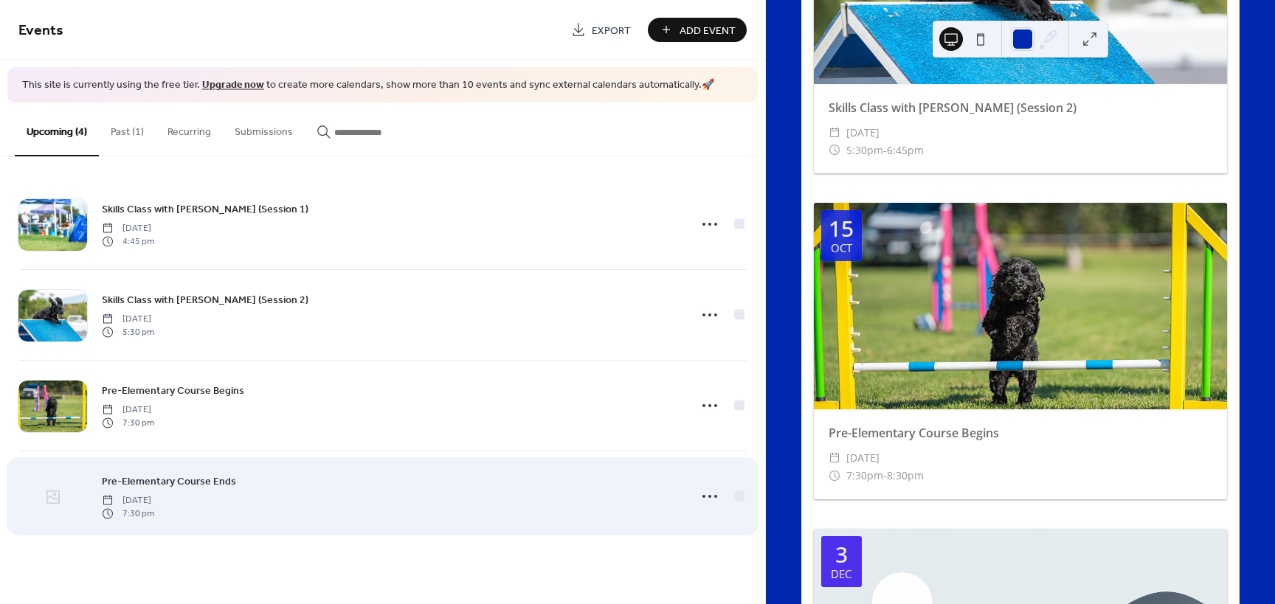
click at [61, 500] on icon at bounding box center [53, 497] width 18 height 18
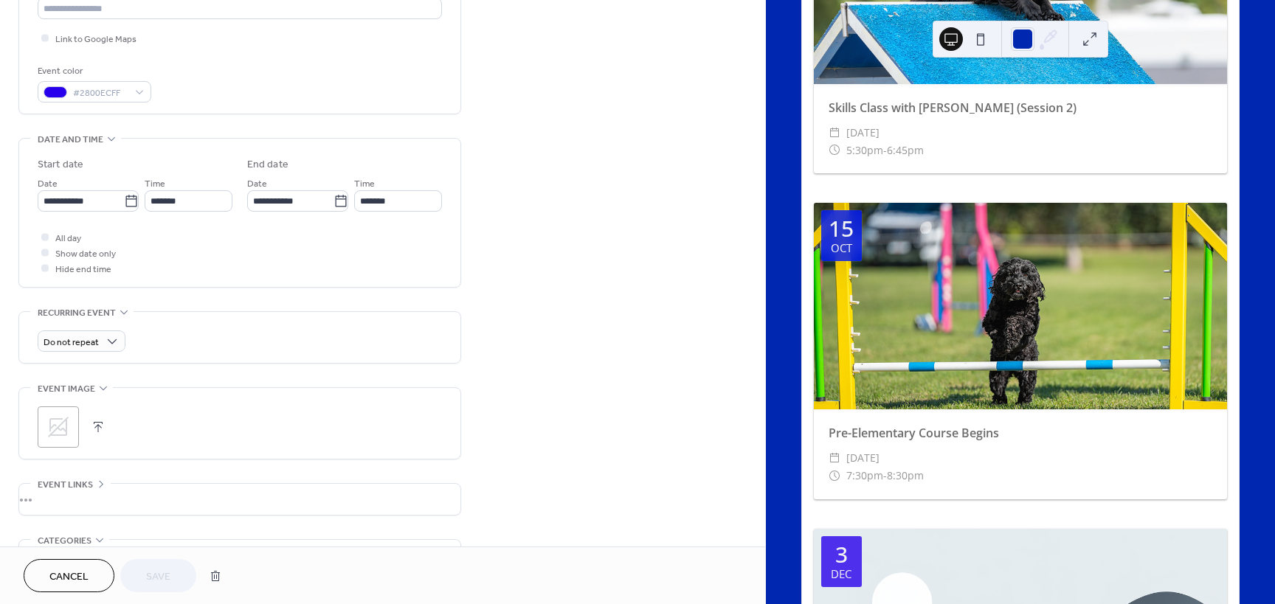
scroll to position [499, 0]
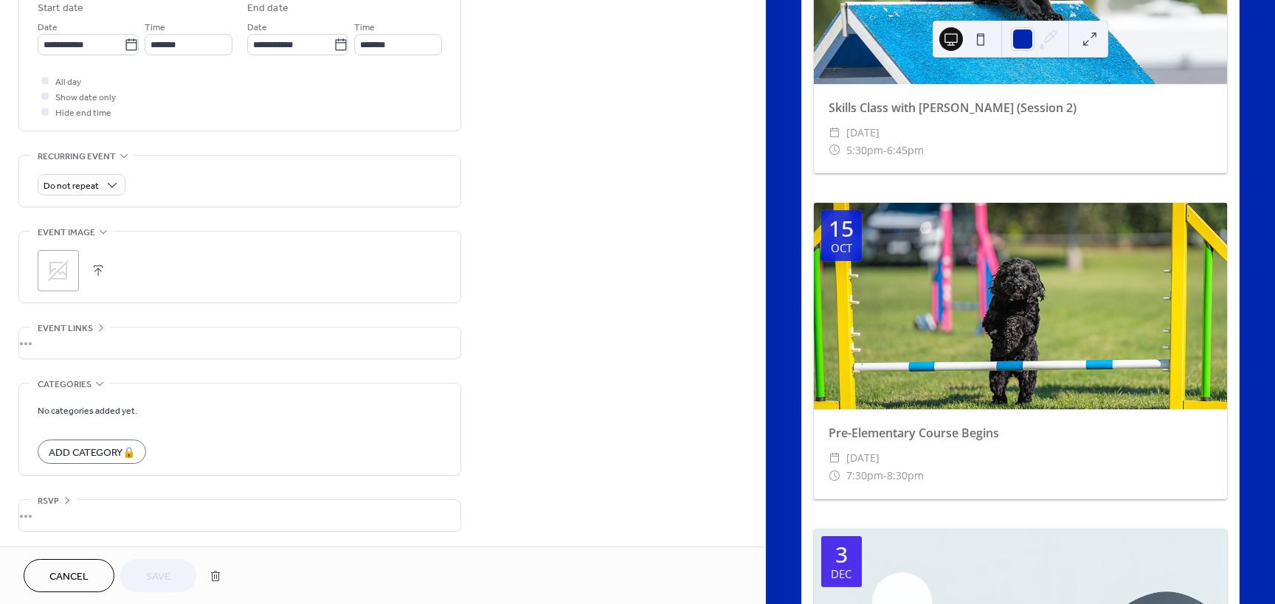
click at [67, 280] on icon at bounding box center [58, 271] width 24 height 24
click at [165, 575] on span "Save" at bounding box center [158, 577] width 24 height 15
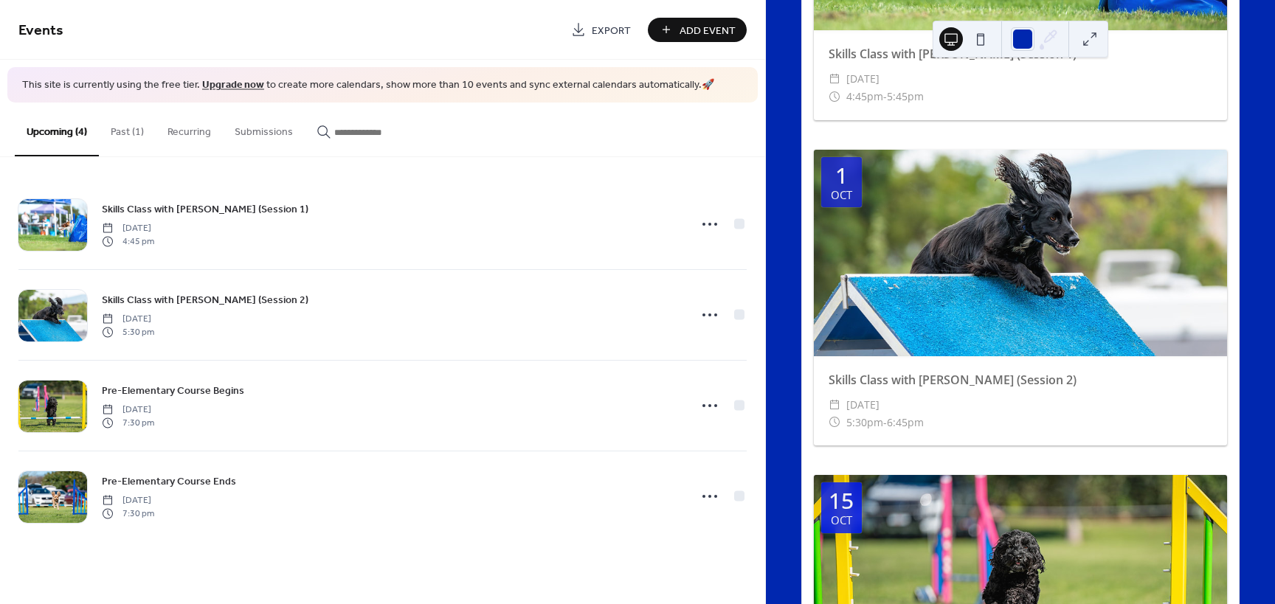
scroll to position [140, 0]
